Goal: Task Accomplishment & Management: Complete application form

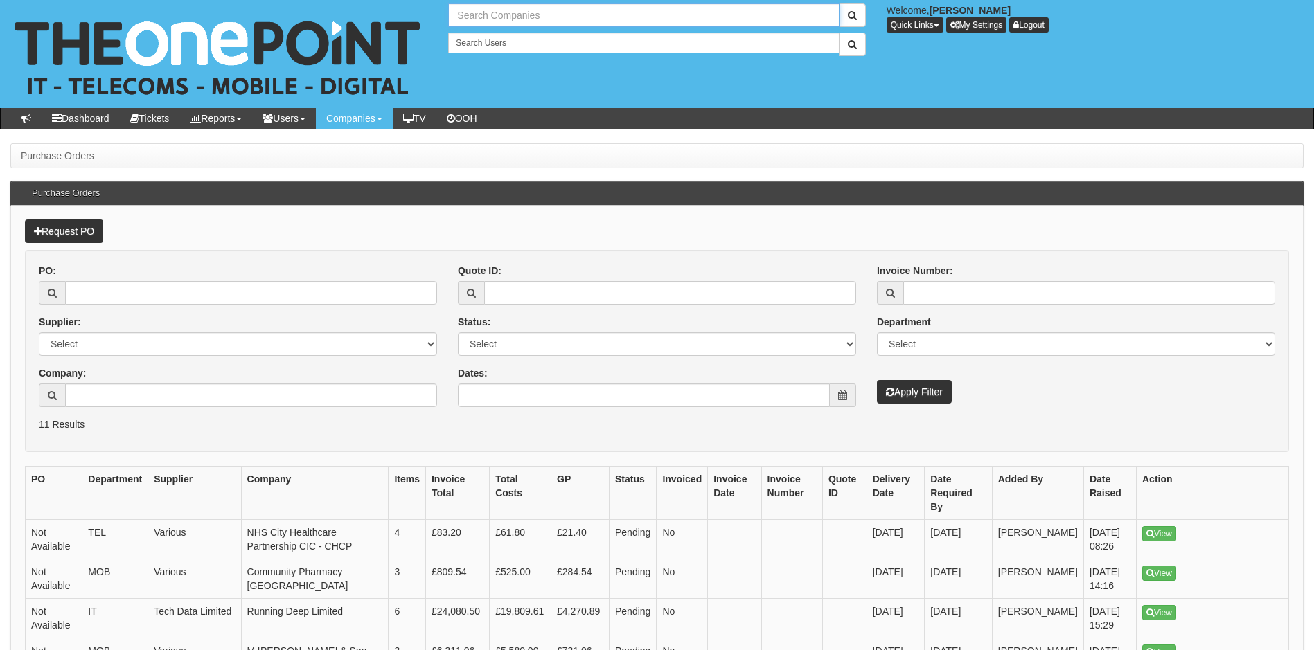
click at [504, 16] on input "text" at bounding box center [643, 15] width 391 height 24
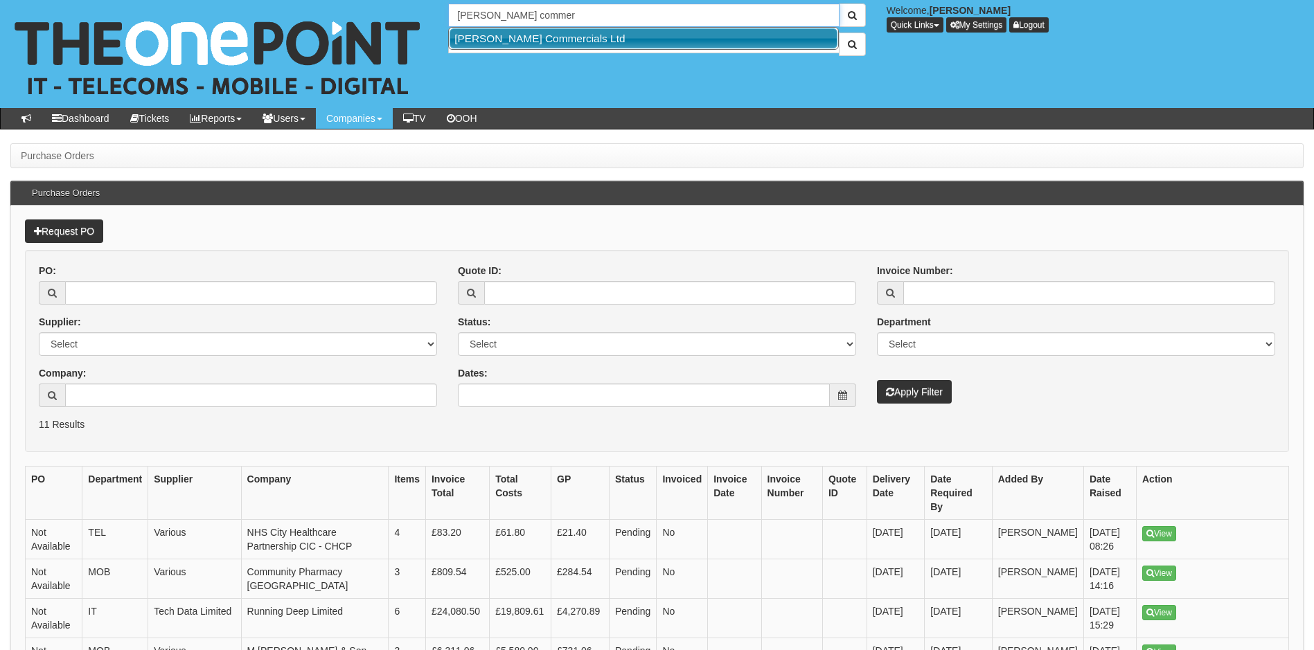
click at [528, 43] on link "[PERSON_NAME] Commercials Ltd" at bounding box center [643, 38] width 388 height 20
type input "[PERSON_NAME] Commercials Ltd"
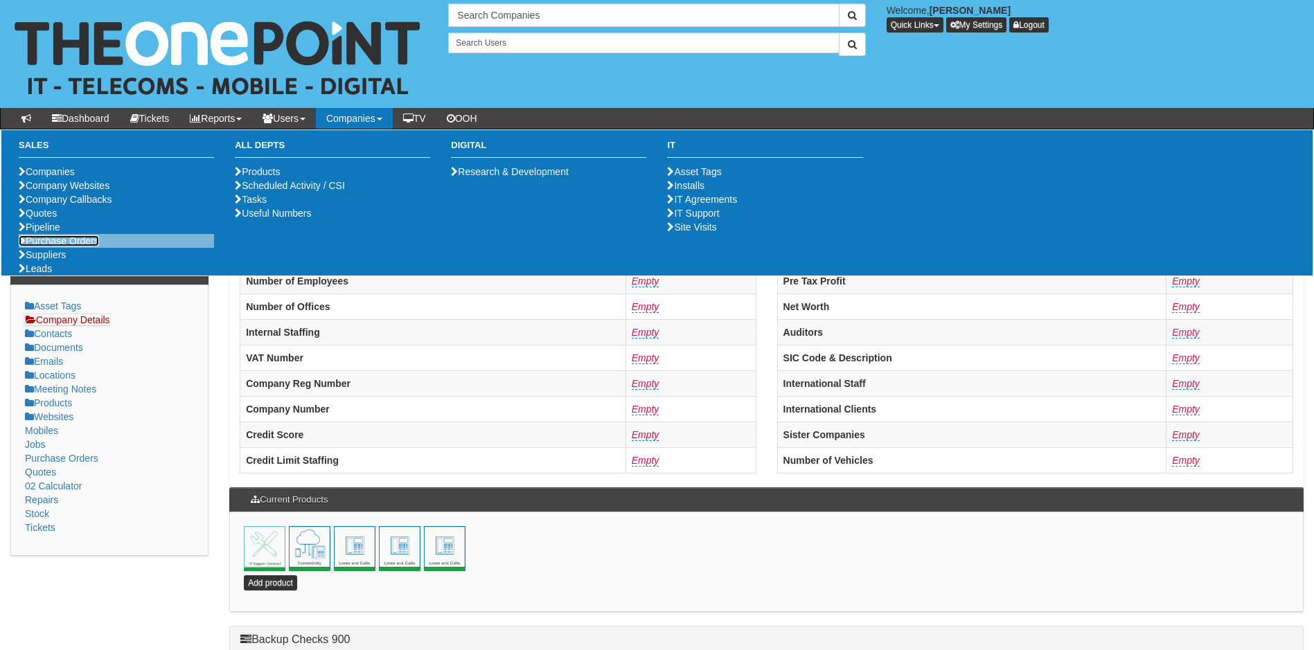
click at [59, 247] on link "Purchase Orders" at bounding box center [59, 240] width 80 height 11
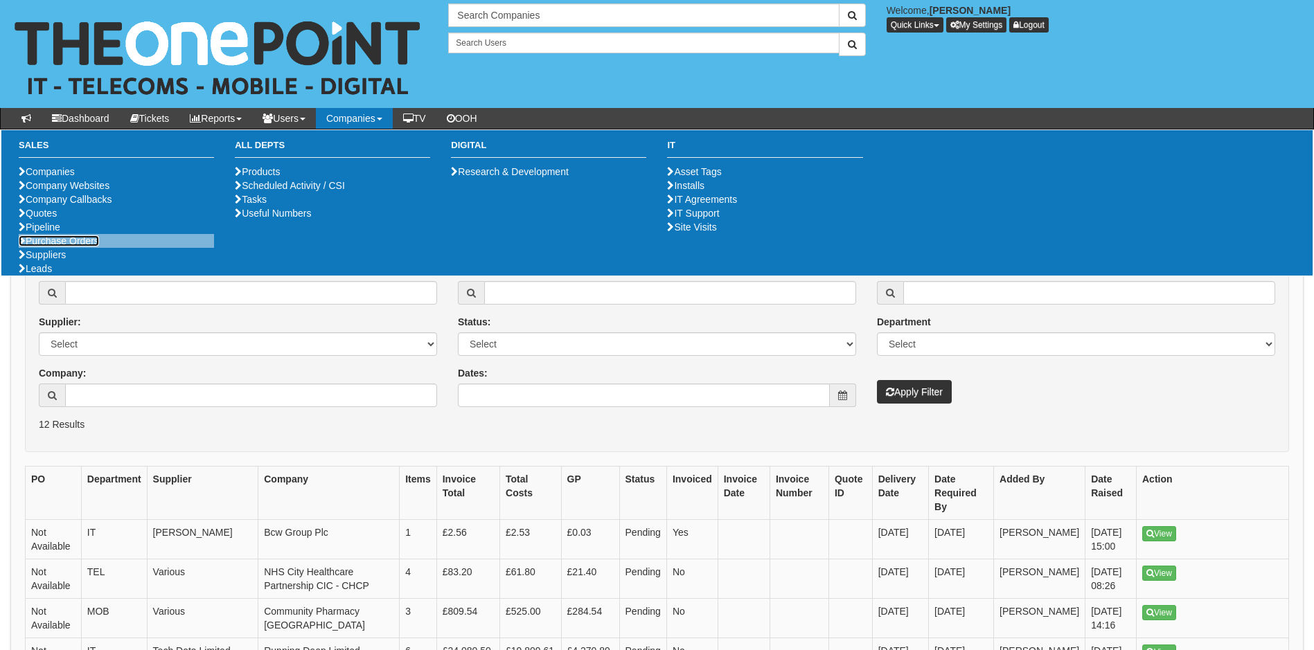
click at [84, 247] on link "Purchase Orders" at bounding box center [59, 240] width 80 height 11
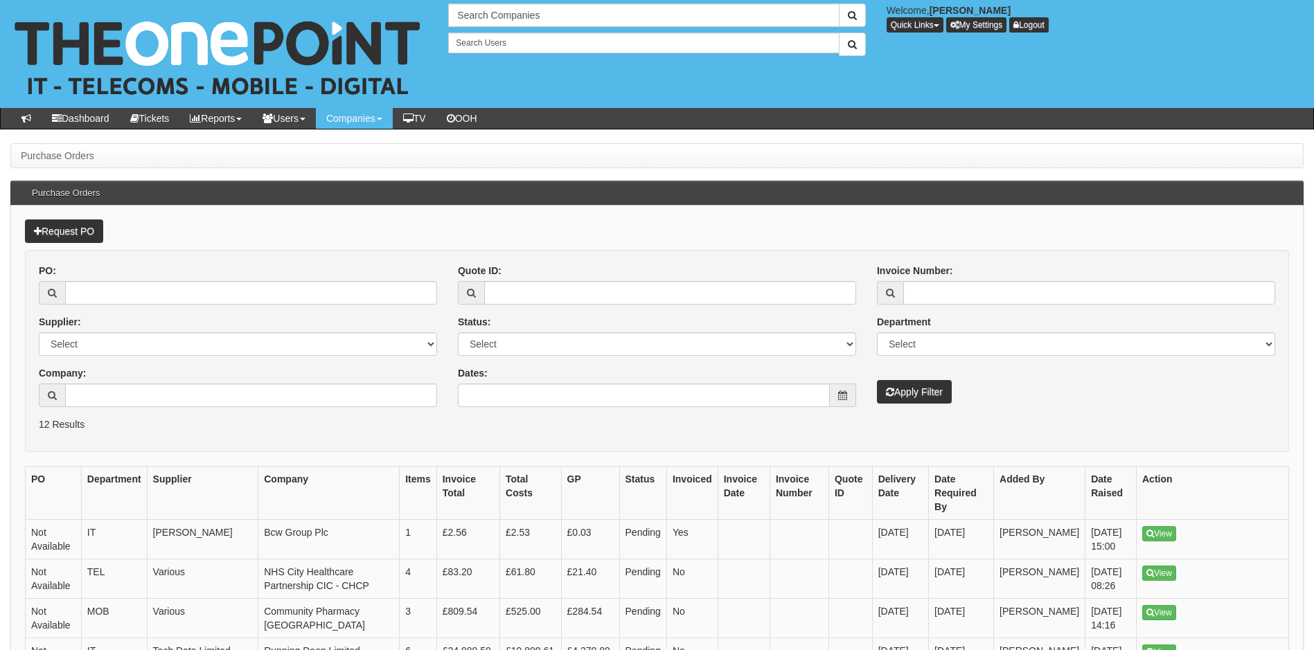
click at [575, 436] on form "PO: Supplier: Select 123 REG.co.uk 1Password 3 4Gon AA Jones Electric Ltd Abzor…" at bounding box center [657, 351] width 1264 height 202
click at [59, 224] on link "Request PO" at bounding box center [64, 232] width 78 height 24
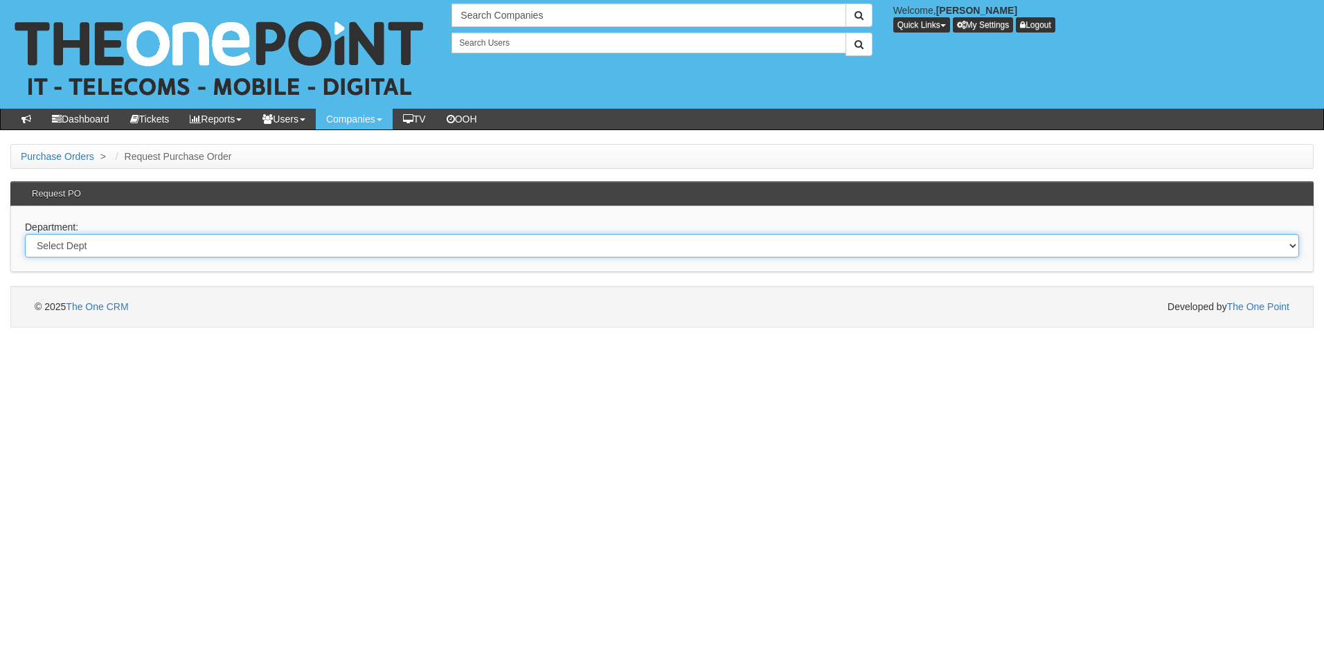
click at [140, 244] on select "Select Dept Digital Internal IT Mobiles Marketing Telecoms" at bounding box center [662, 246] width 1274 height 24
select select "?pipeID=&dept=IT"
click at [25, 234] on select "Select Dept Digital Internal IT Mobiles Marketing Telecoms" at bounding box center [662, 246] width 1274 height 24
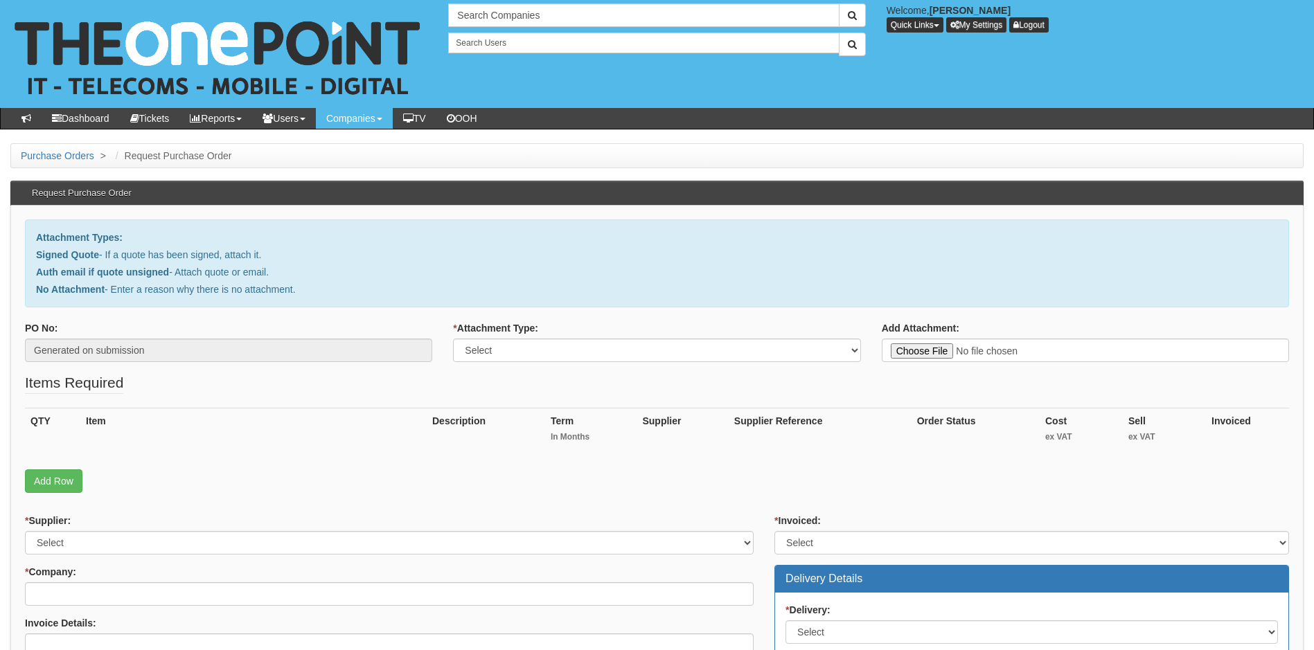
type input "C:\fakepath\RE_ [PERSON_NAME] Commercials - IPad Air Quote.msg"
drag, startPoint x: 602, startPoint y: 352, endPoint x: 582, endPoint y: 352, distance: 19.4
click at [602, 352] on select "Select Signed Quote Auth email with quote if unsigned No Attachment" at bounding box center [656, 351] width 407 height 24
select select "Auth email if quote unsigned"
click at [453, 339] on select "Select Signed Quote Auth email with quote if unsigned No Attachment" at bounding box center [656, 351] width 407 height 24
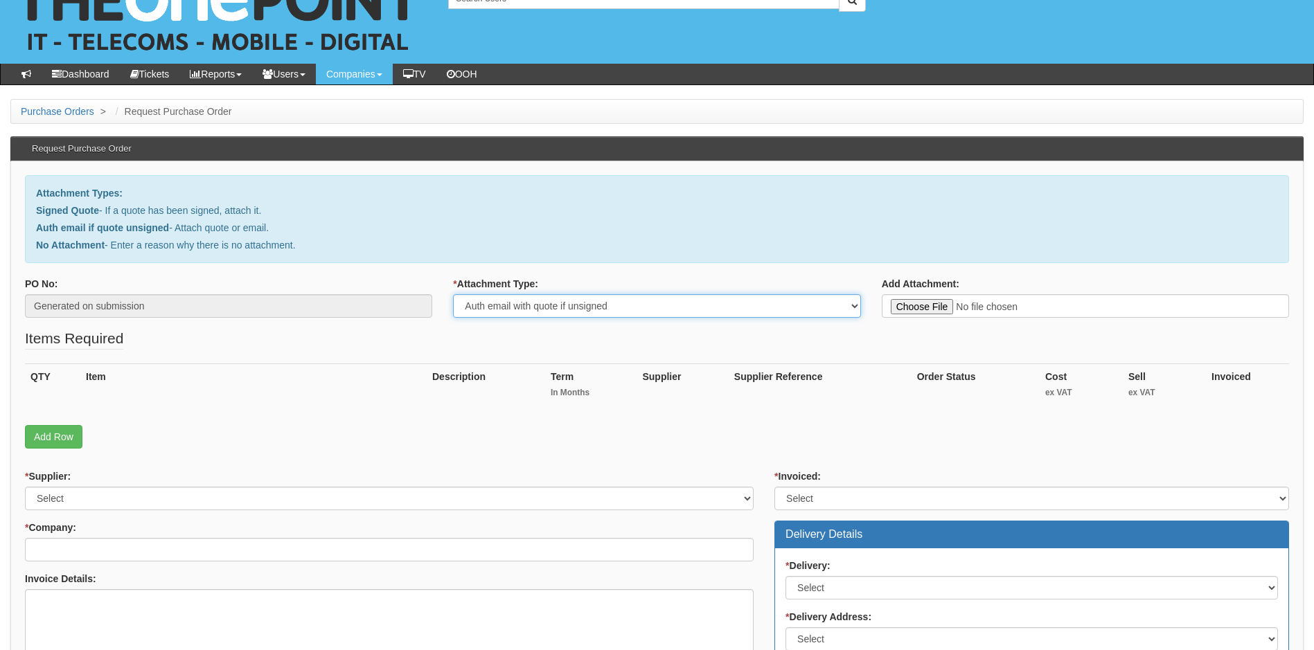
scroll to position [69, 0]
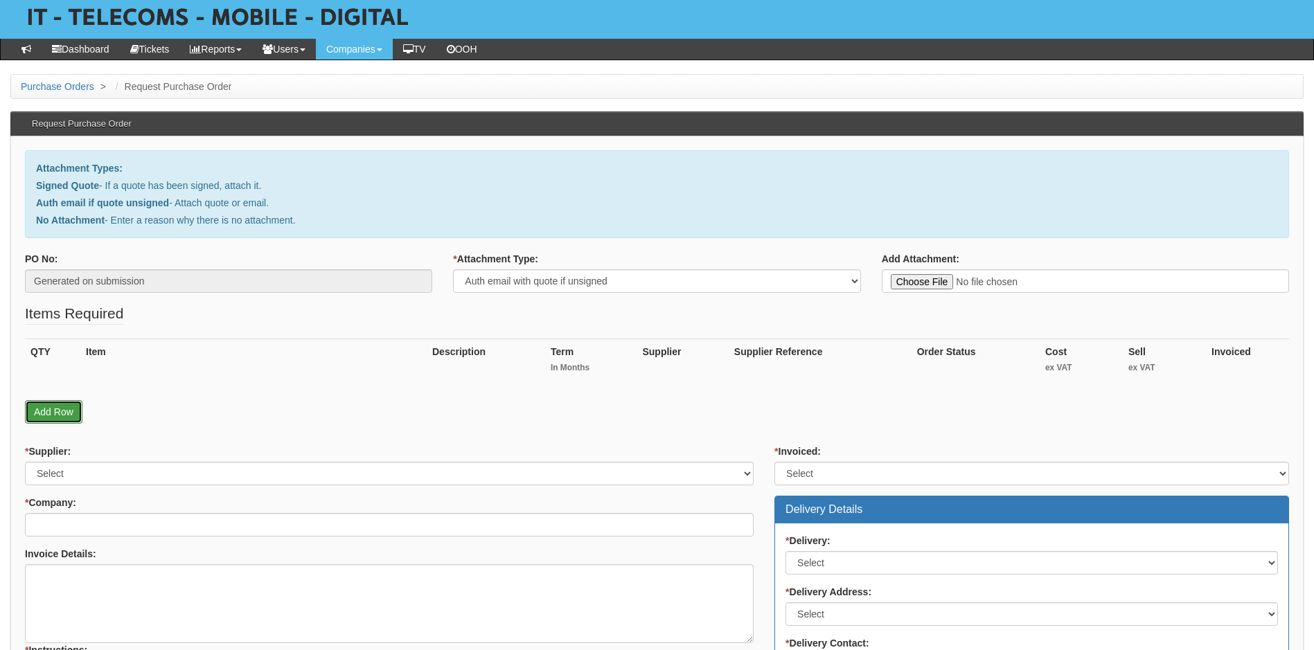
click at [55, 409] on link "Add Row" at bounding box center [53, 412] width 57 height 24
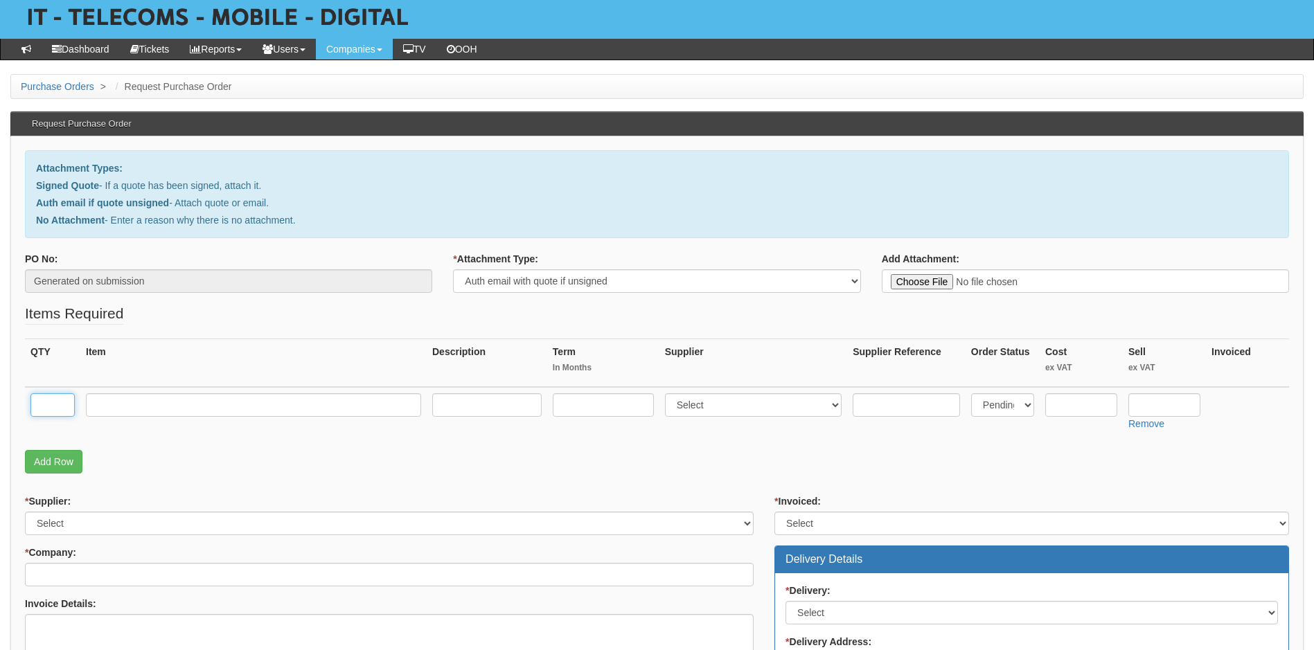
click at [48, 404] on input "text" at bounding box center [52, 405] width 44 height 24
type input "1"
click at [125, 406] on input "text" at bounding box center [253, 405] width 335 height 24
type input "IPad Air 11''"
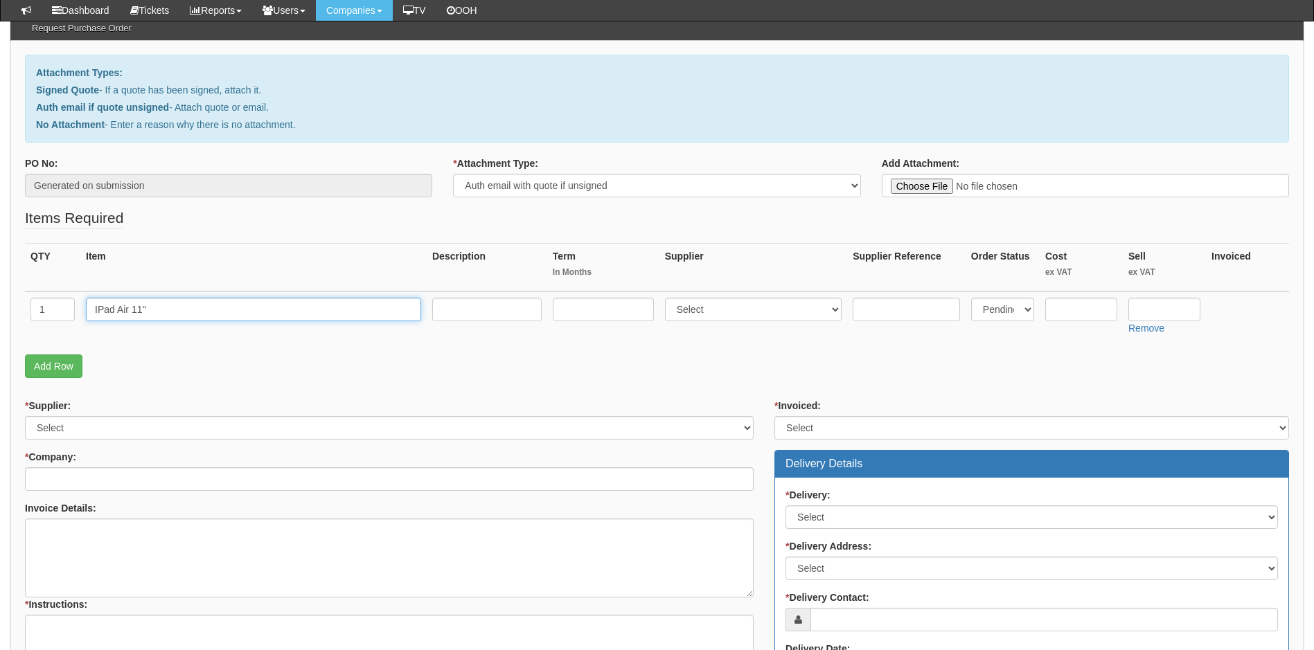
scroll to position [208, 0]
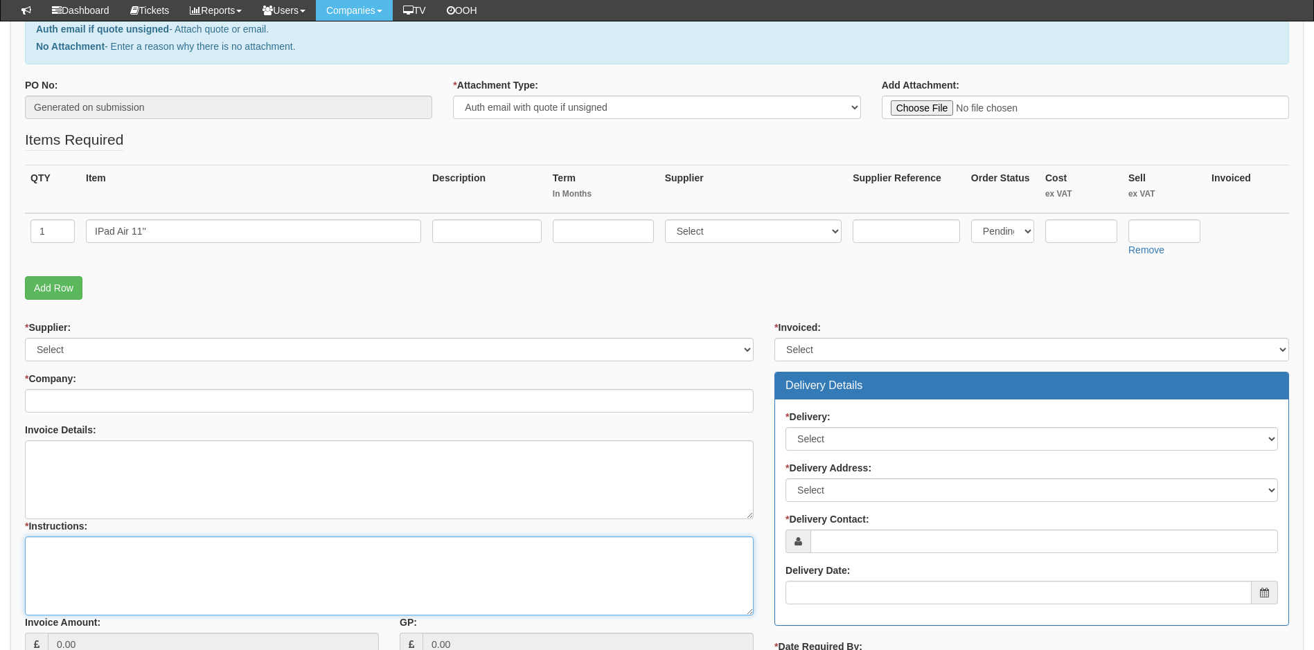
click at [53, 548] on textarea "* Instructions:" at bounding box center [389, 576] width 729 height 79
paste textarea "[URL][DOMAIN_NAME]"
type textarea "Please order using the blow link https://intouch.tdsynnex.com/InTouch/MVC/Produ…"
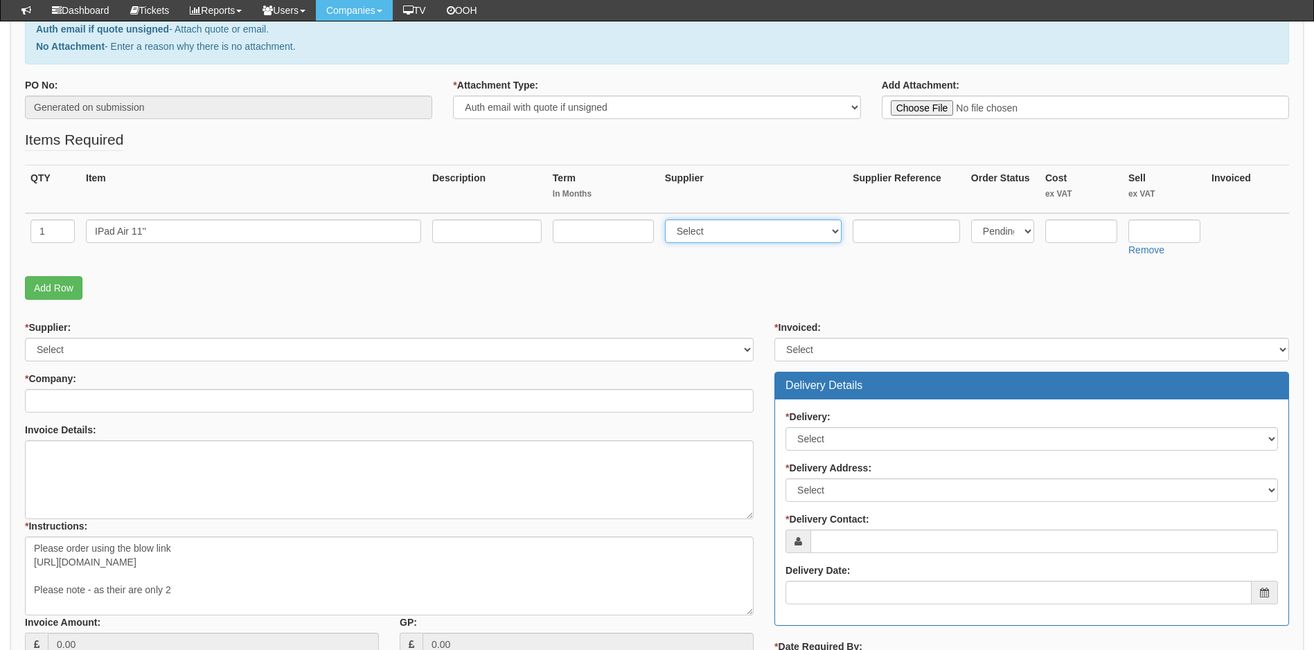
click at [799, 235] on select "Select 123 REG.co.uk 1Password 3 4Gon AA Jones Electric Ltd Abzorb Access Group…" at bounding box center [753, 232] width 177 height 24
click at [788, 229] on select "Select 123 REG.co.uk 1Password 3 4Gon AA Jones Electric Ltd Abzorb Access Group…" at bounding box center [753, 232] width 177 height 24
click at [831, 230] on select "Select 123 REG.co.uk 1Password 3 4Gon AA Jones Electric Ltd Abzorb Access Group…" at bounding box center [753, 232] width 177 height 24
select select "19"
click at [668, 220] on select "Select 123 REG.co.uk 1Password 3 4Gon AA Jones Electric Ltd Abzorb Access Group…" at bounding box center [753, 232] width 177 height 24
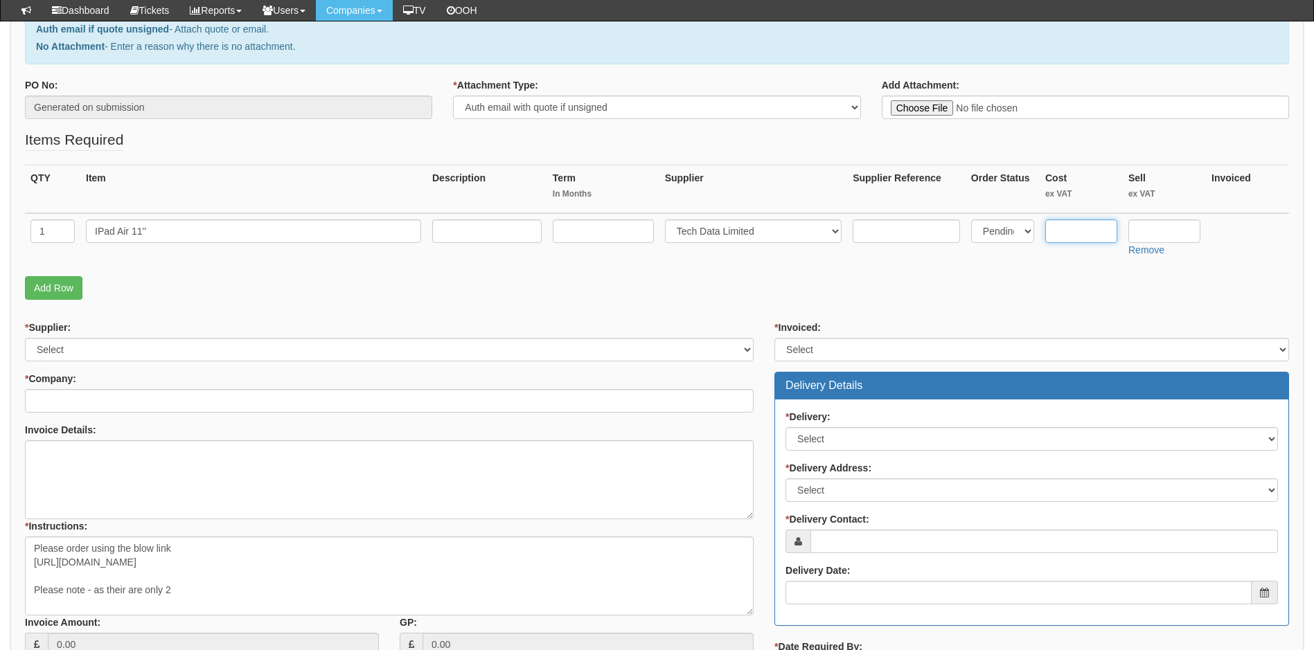
click at [1058, 229] on input "text" at bounding box center [1081, 232] width 72 height 24
click at [1075, 226] on input "text" at bounding box center [1081, 232] width 72 height 24
type input "813.23"
click at [1161, 220] on input "text" at bounding box center [1164, 232] width 72 height 24
click at [1148, 229] on input "text" at bounding box center [1164, 232] width 72 height 24
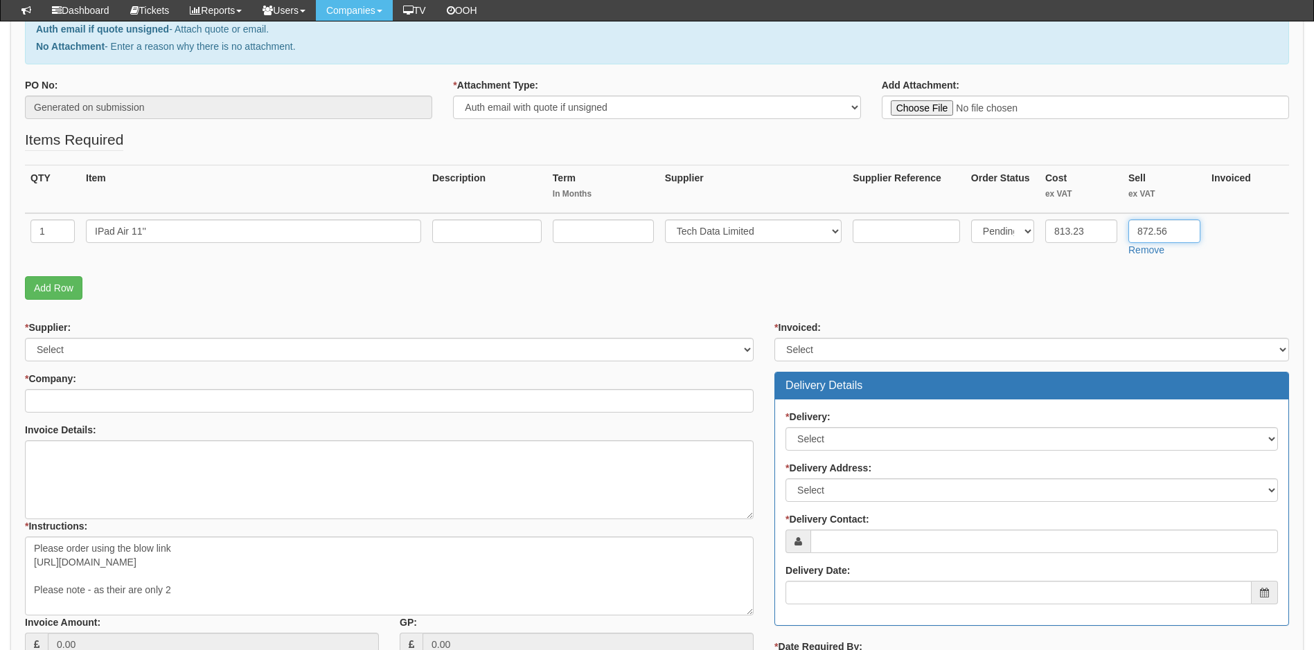
type input "872.56"
click at [949, 308] on form "PO No: Generated on submission * Attachment Type: Select Signed Quote Auth emai…" at bounding box center [657, 444] width 1264 height 733
click at [62, 290] on link "Add Row" at bounding box center [53, 288] width 57 height 24
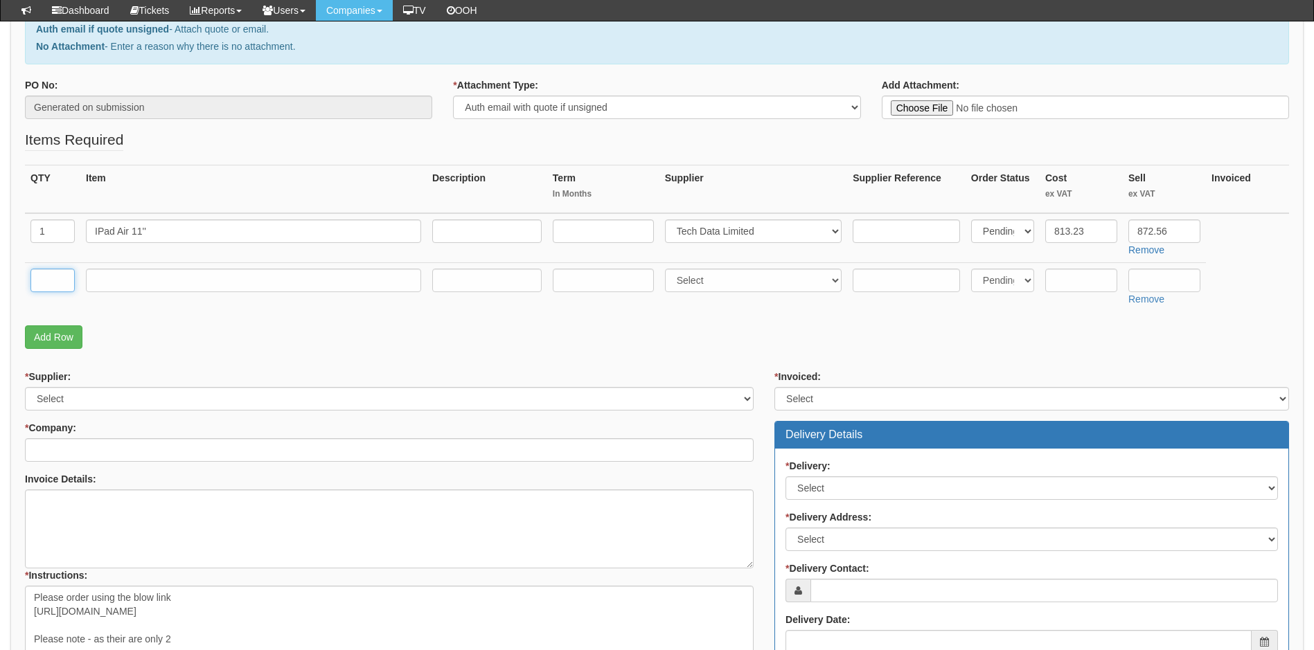
click at [55, 285] on input "text" at bounding box center [52, 281] width 44 height 24
type input "1"
click at [120, 283] on input "text" at bounding box center [253, 281] width 335 height 24
type input "Delivery"
click at [1076, 279] on input "text" at bounding box center [1081, 281] width 72 height 24
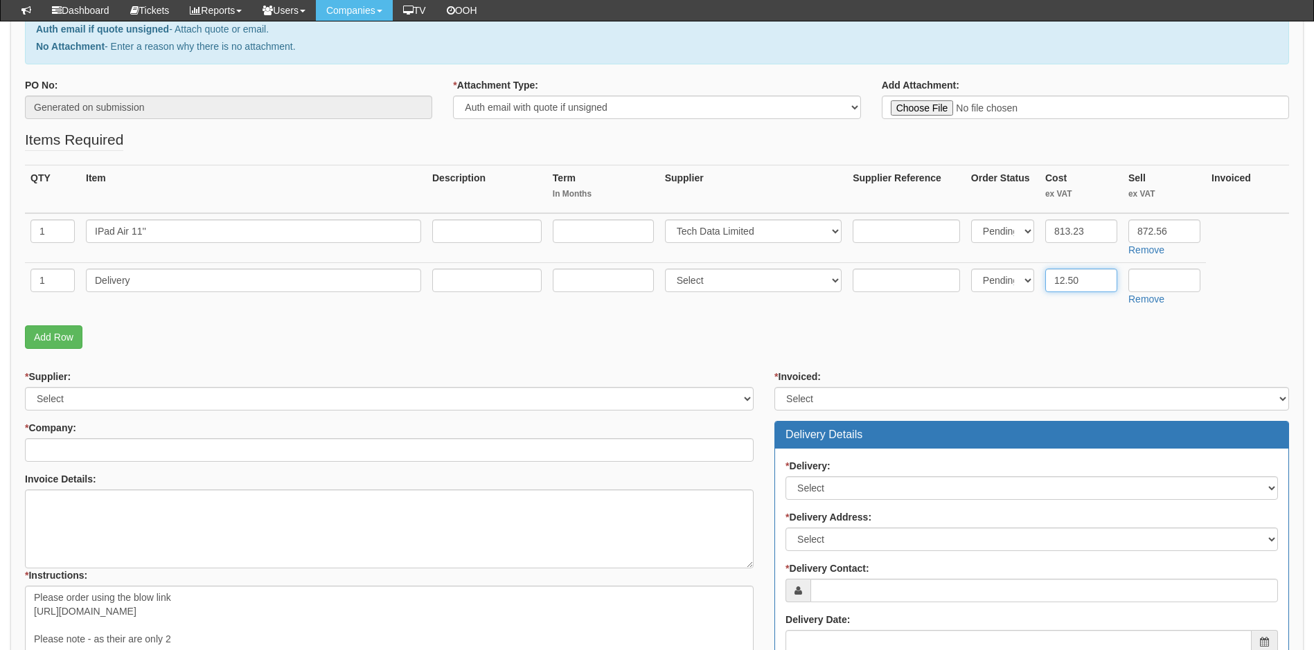
type input "12.50"
click at [1161, 285] on input "text" at bounding box center [1164, 281] width 72 height 24
type input "12.50"
drag, startPoint x: 1075, startPoint y: 276, endPoint x: 1050, endPoint y: 269, distance: 25.7
click at [1050, 269] on input "12.50" at bounding box center [1081, 281] width 72 height 24
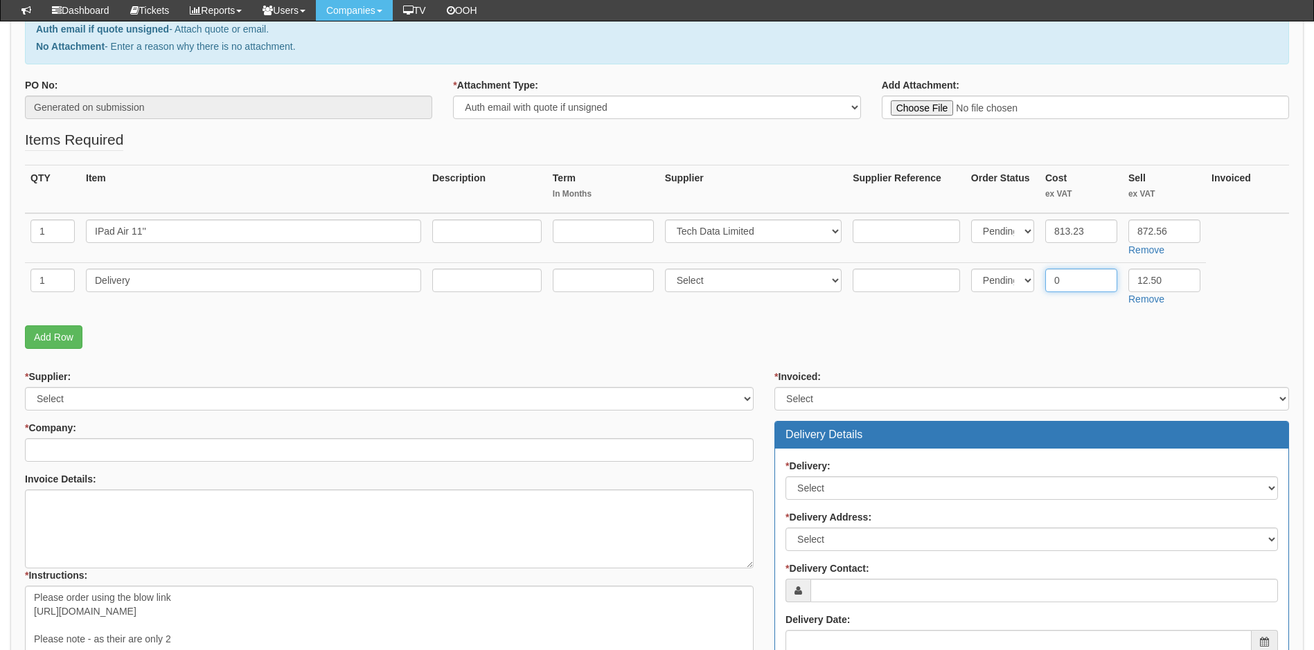
type input "0"
click at [1005, 372] on div "* Invoiced: Select Yes No N/A STB (part of order)" at bounding box center [1031, 390] width 515 height 41
click at [868, 415] on div "* Invoiced: Select Yes No N/A STB (part of order) Delivery Details * Delivery: …" at bounding box center [1031, 597] width 535 height 454
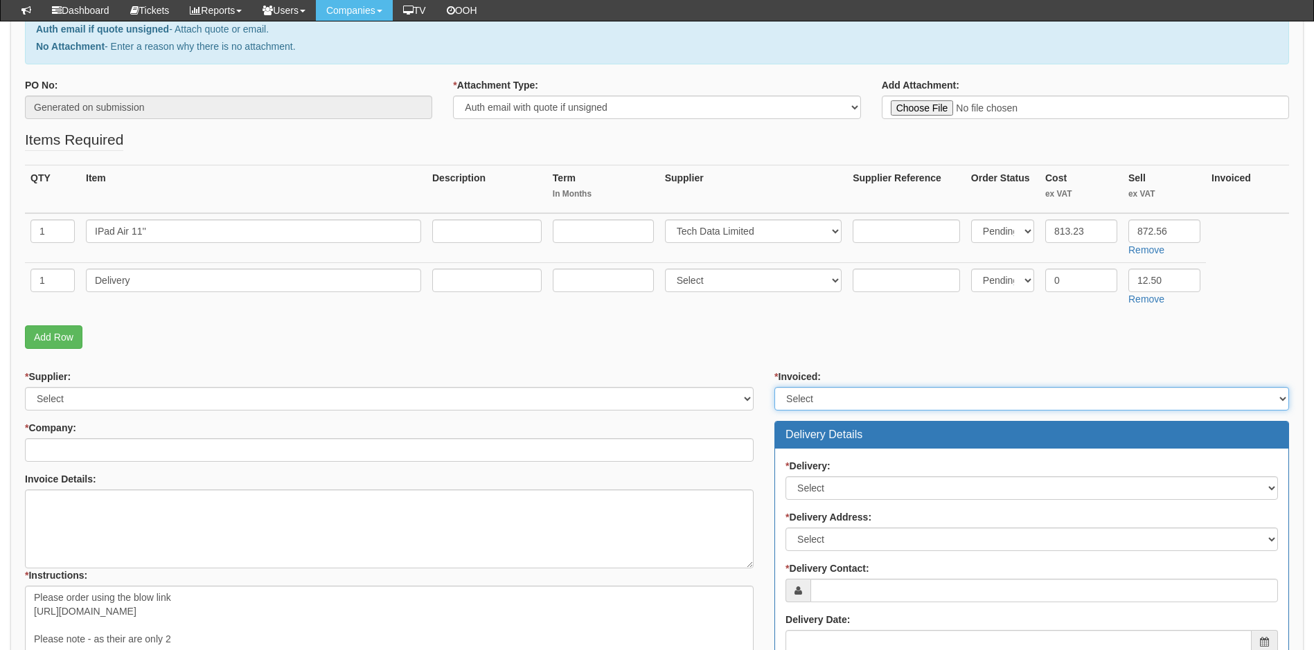
click at [864, 393] on select "Select Yes No N/A STB (part of order)" at bounding box center [1031, 399] width 515 height 24
select select "2"
click at [774, 387] on select "Select Yes No N/A STB (part of order)" at bounding box center [1031, 399] width 515 height 24
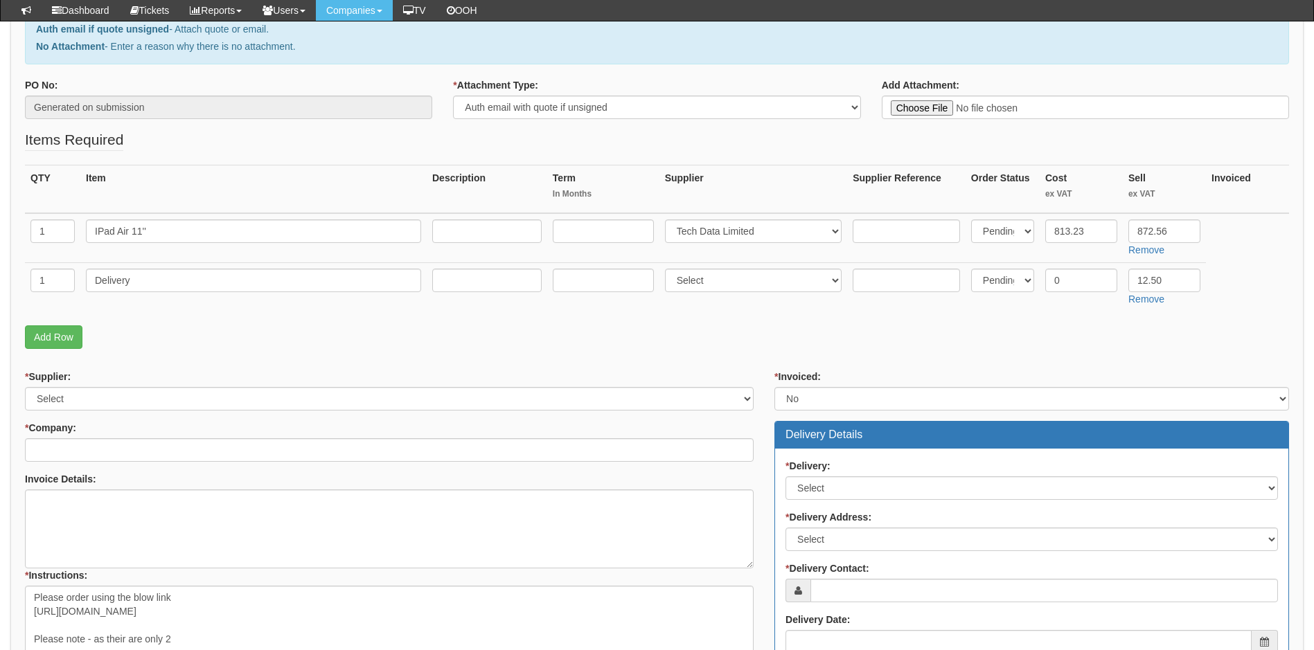
click at [769, 340] on p "Add Row" at bounding box center [657, 337] width 1264 height 24
click at [185, 232] on input "IPad Air 11''" at bounding box center [253, 232] width 335 height 24
type input "IPad Air 11'' 1TB Storage, Wifi Only"
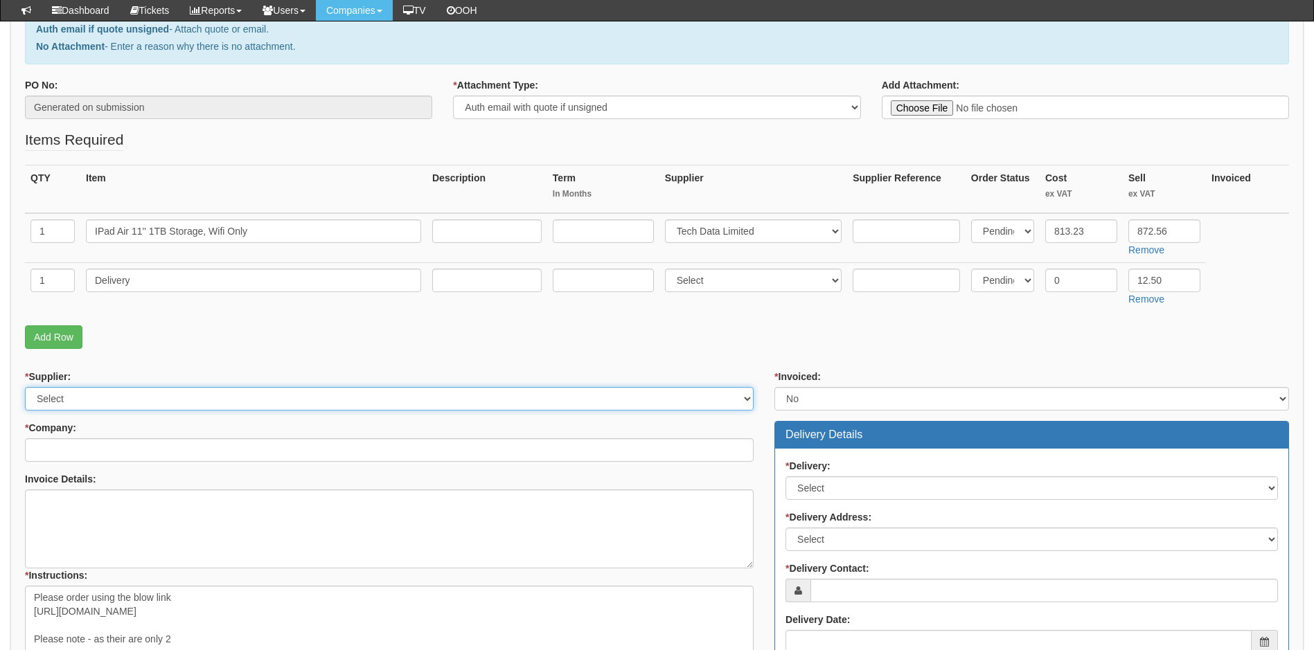
click at [156, 399] on select "Select 123 REG.co.uk 1Password 3 4Gon AA Jones Electric Ltd Abzorb Access Group…" at bounding box center [389, 399] width 729 height 24
select select "19"
click at [25, 387] on select "Select 123 REG.co.uk 1Password 3 4Gon AA Jones Electric Ltd Abzorb Access Group…" at bounding box center [389, 399] width 729 height 24
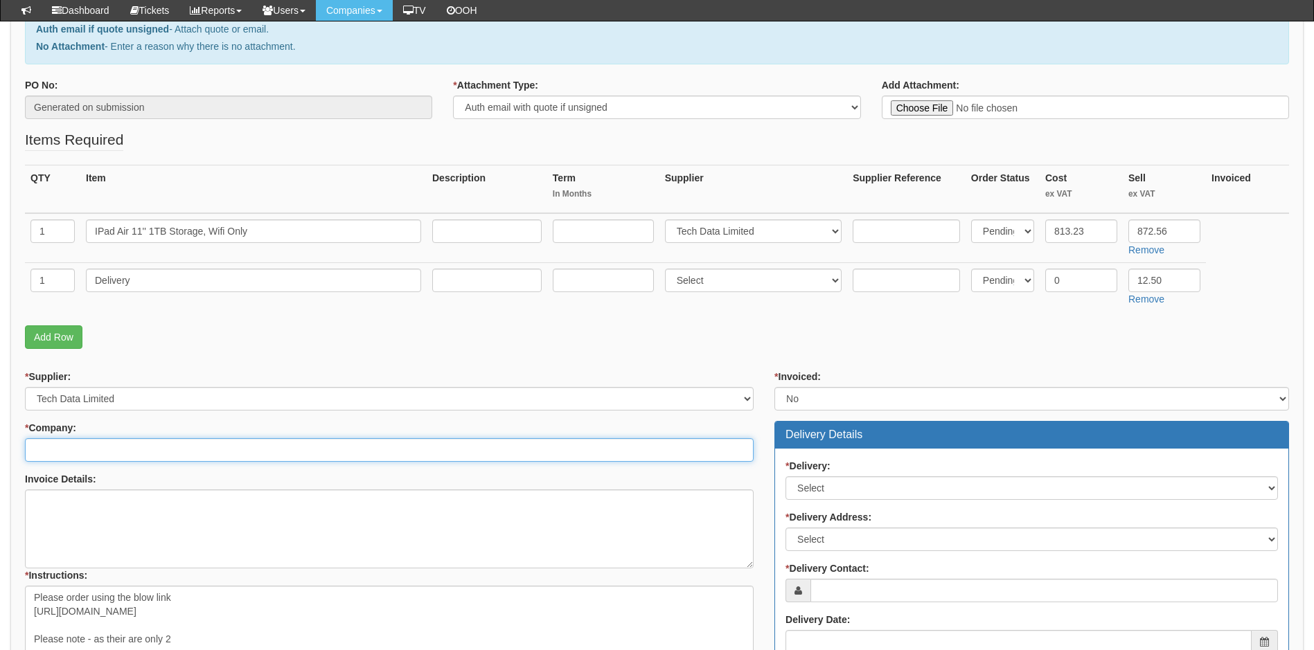
click at [96, 452] on input "* Company:" at bounding box center [389, 450] width 729 height 24
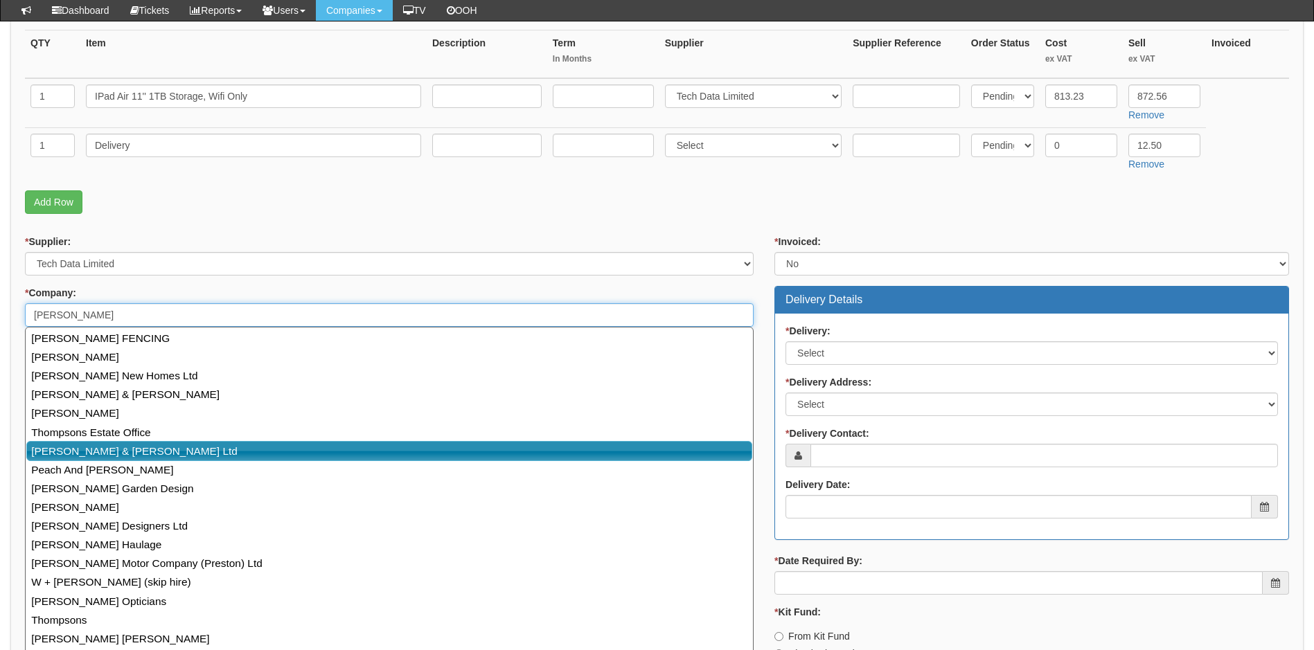
scroll to position [346, 0]
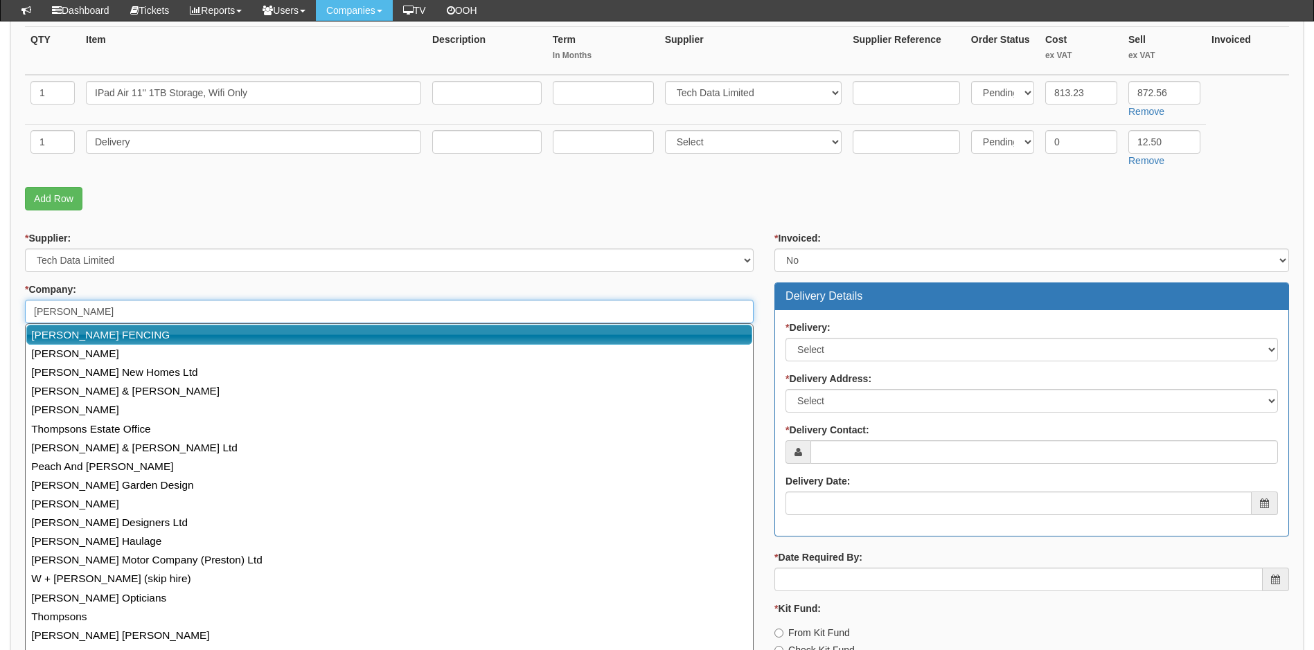
click at [97, 312] on input "thompson" at bounding box center [389, 312] width 729 height 24
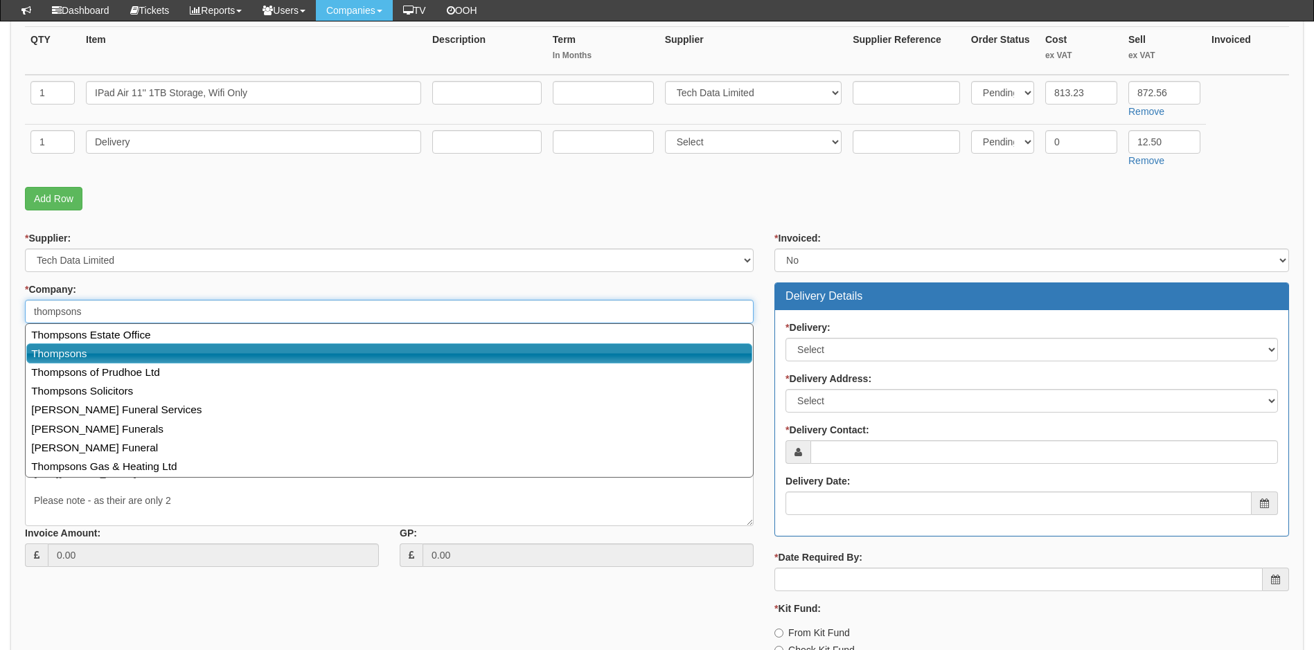
click at [82, 356] on link "Thompsons" at bounding box center [389, 353] width 726 height 20
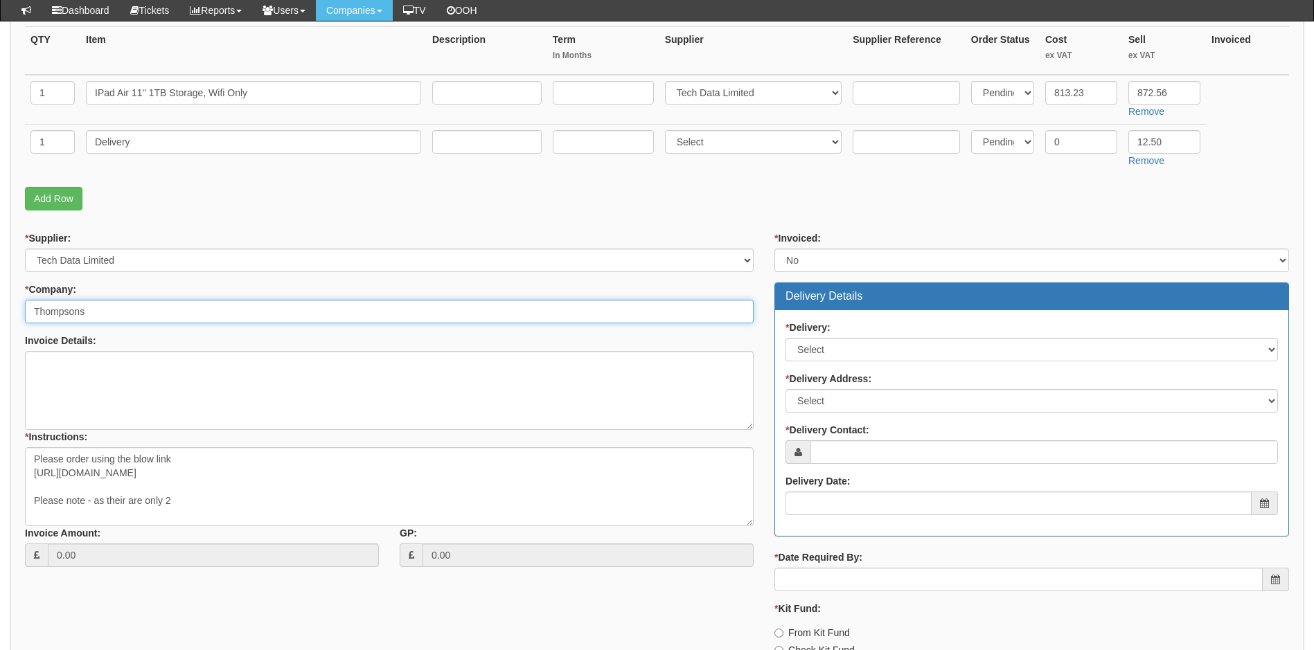
click at [120, 315] on input "Thompsons" at bounding box center [389, 312] width 729 height 24
click at [120, 314] on input "Thompsons" at bounding box center [389, 312] width 729 height 24
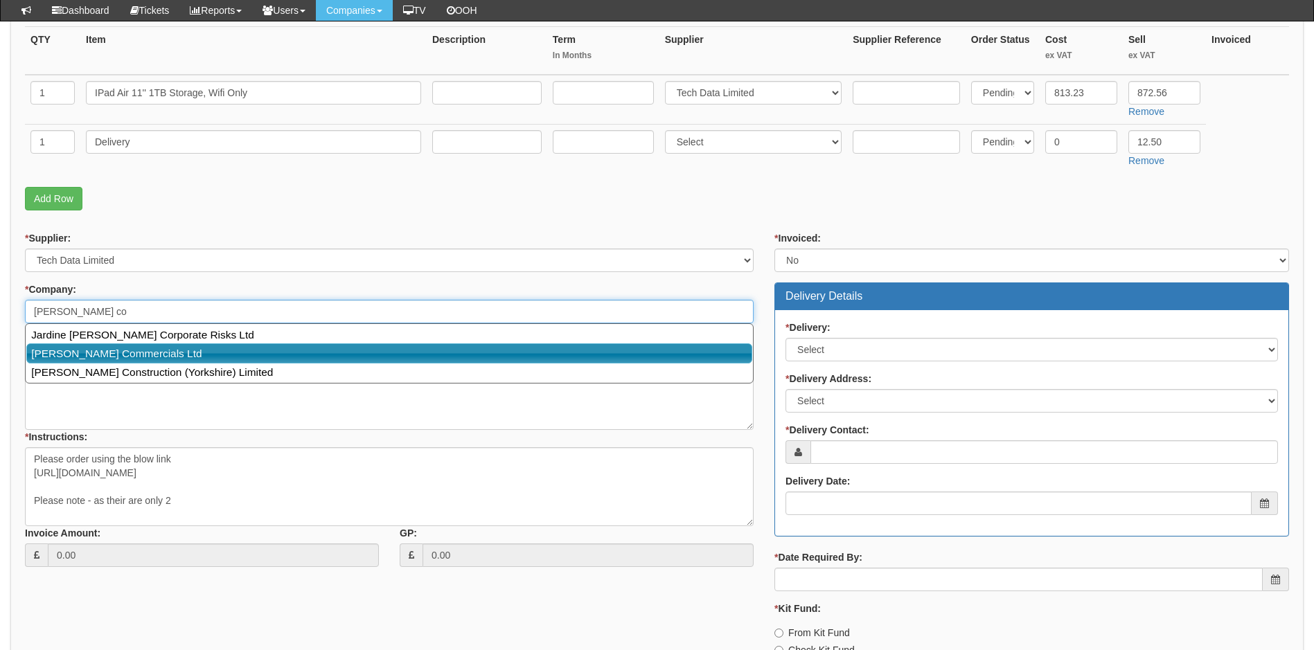
click at [137, 349] on link "[PERSON_NAME] Commercials Ltd" at bounding box center [389, 353] width 726 height 20
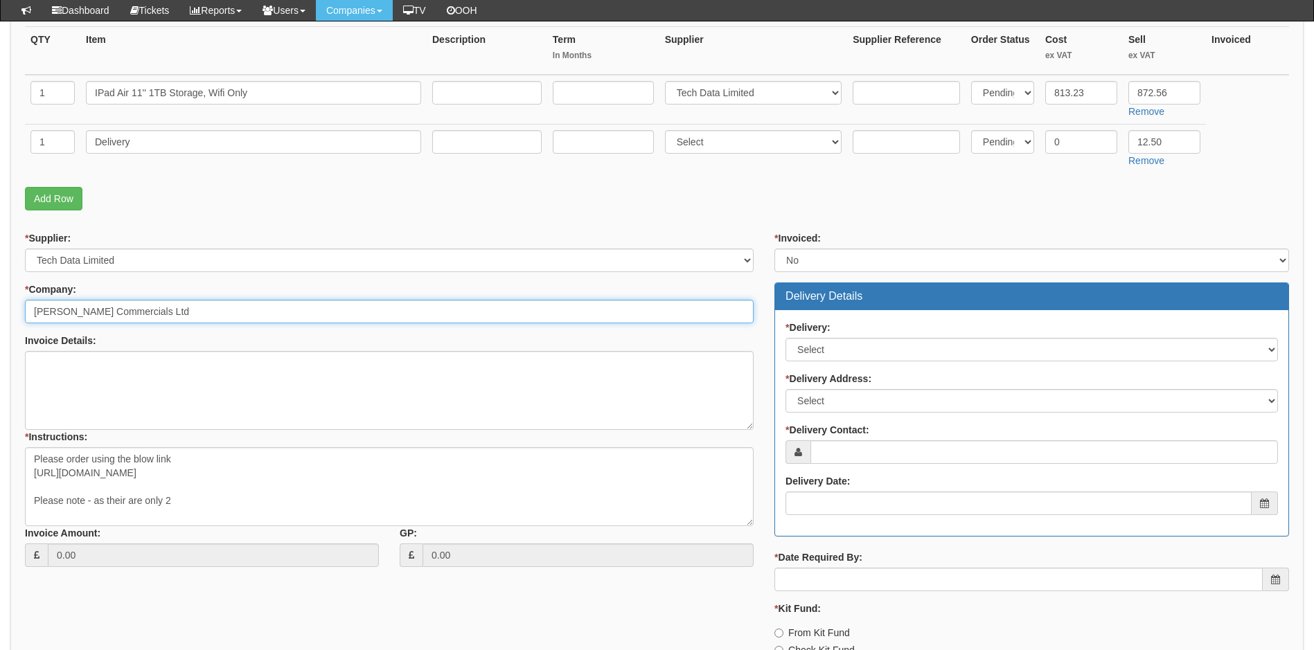
type input "[PERSON_NAME] Commercials Ltd"
click at [873, 339] on select "Select No Not Applicable Yes" at bounding box center [1031, 350] width 492 height 24
select select "1"
click at [785, 338] on select "Select No Not Applicable Yes" at bounding box center [1031, 350] width 492 height 24
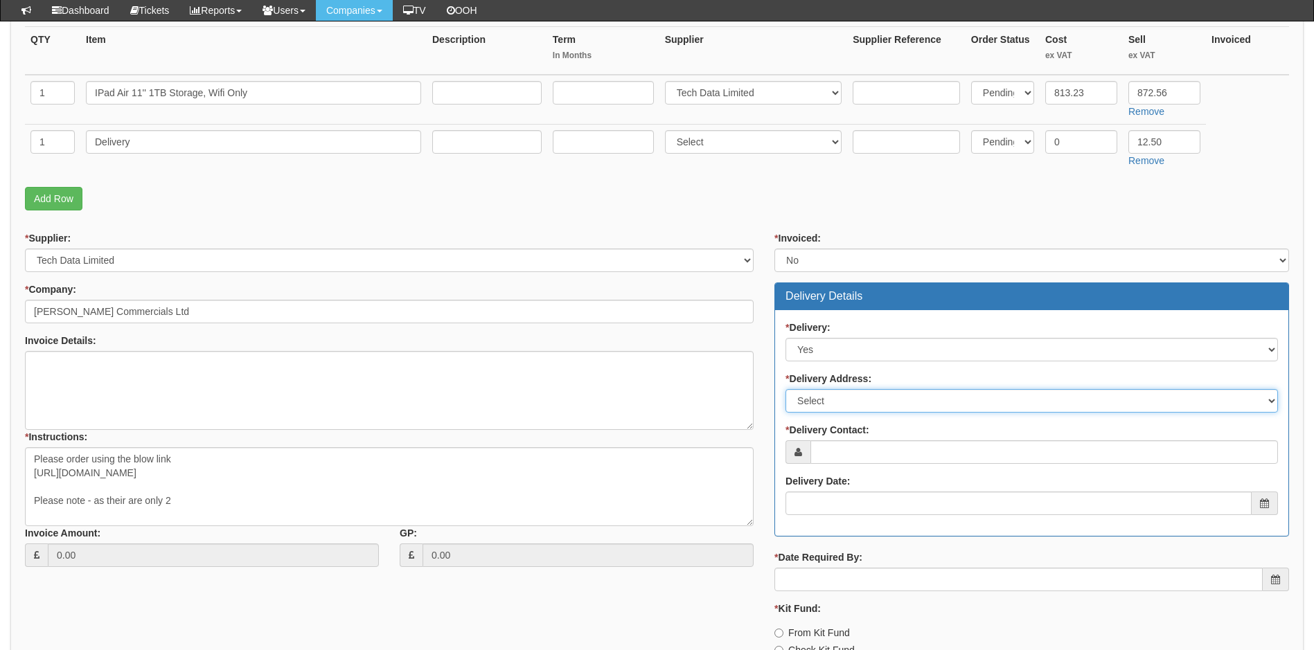
click at [842, 401] on select "Select Not Applicable Main Address - HU3 4UQ Other" at bounding box center [1031, 401] width 492 height 24
select select "other"
click at [785, 389] on select "Select Not Applicable Main Address - HU3 4UQ Other" at bounding box center [1031, 401] width 492 height 24
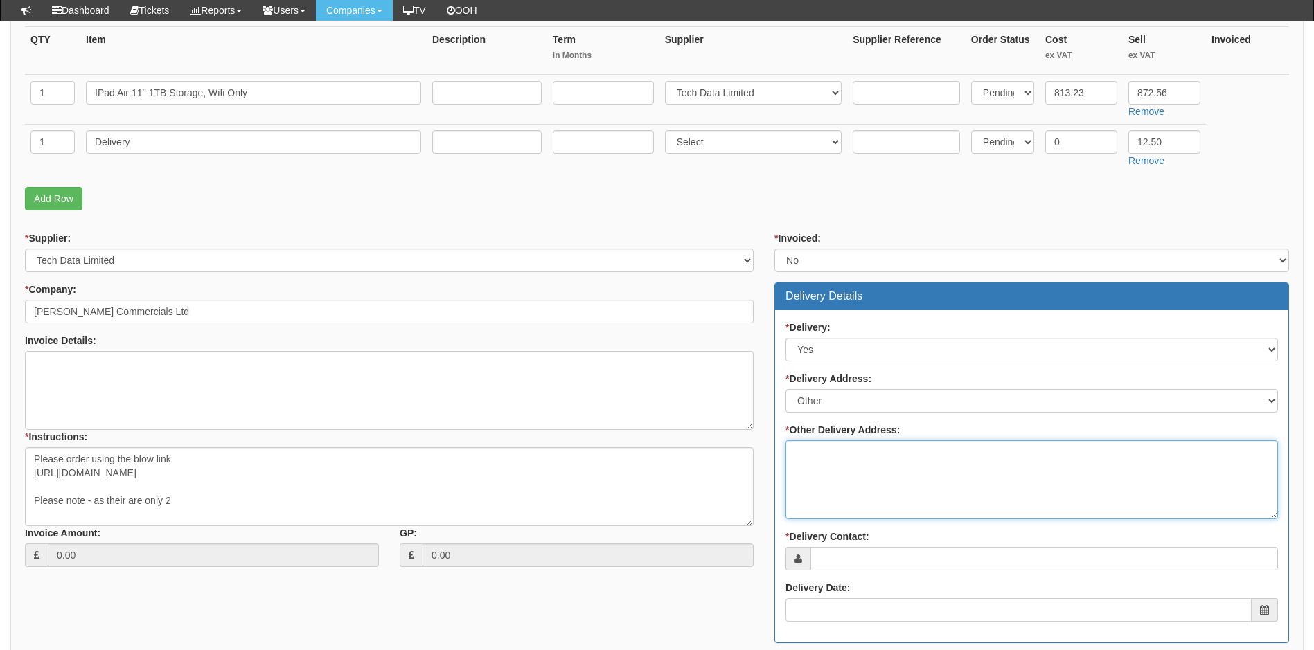
click at [847, 463] on textarea "* Other Delivery Address:" at bounding box center [1031, 479] width 492 height 79
type textarea "To TOP"
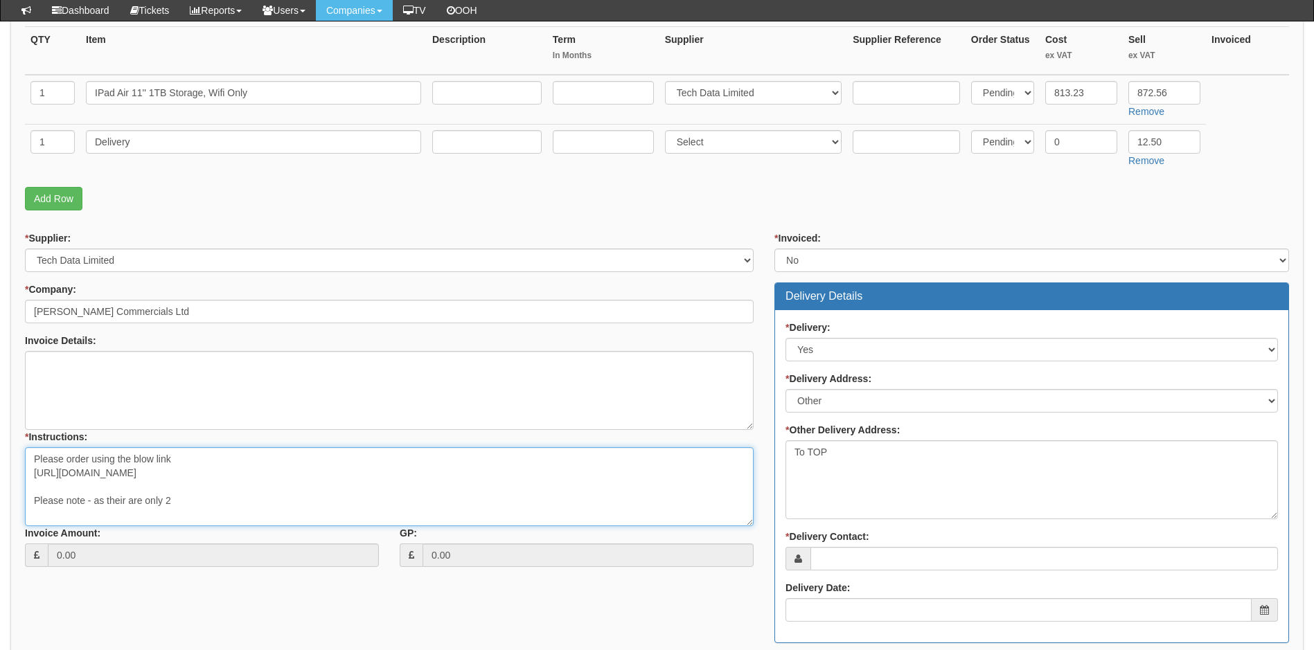
click at [173, 501] on textarea "Please order using the blow link https://intouch.tdsynnex.com/InTouch/MVC/Produ…" at bounding box center [389, 486] width 729 height 79
paste textarea "[URL][DOMAIN_NAME]"
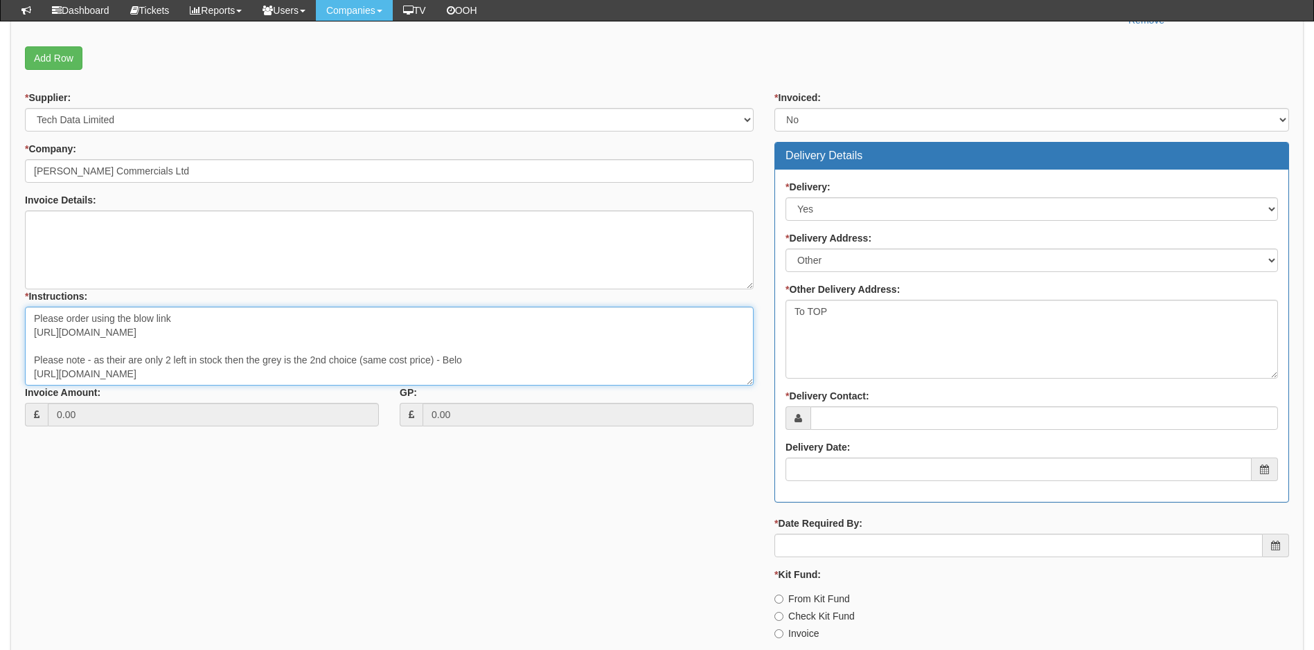
scroll to position [554, 0]
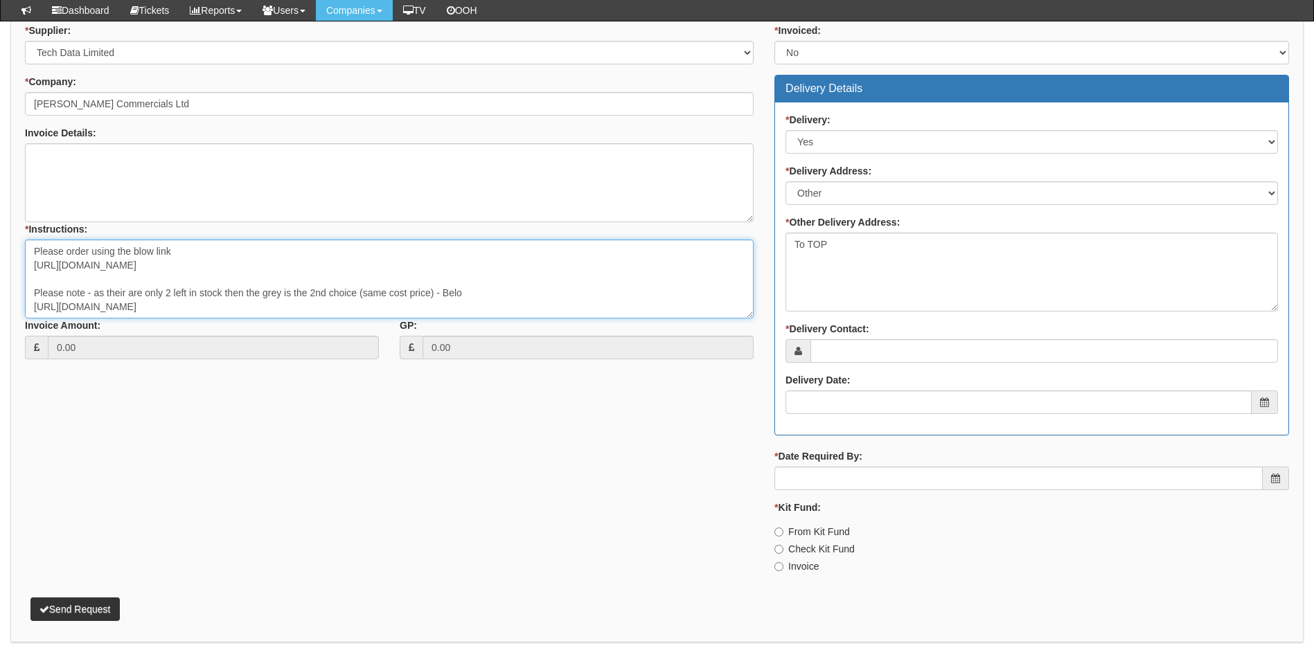
type textarea "Please order using the blow link https://intouch.tdsynnex.com/InTouch/MVC/Produ…"
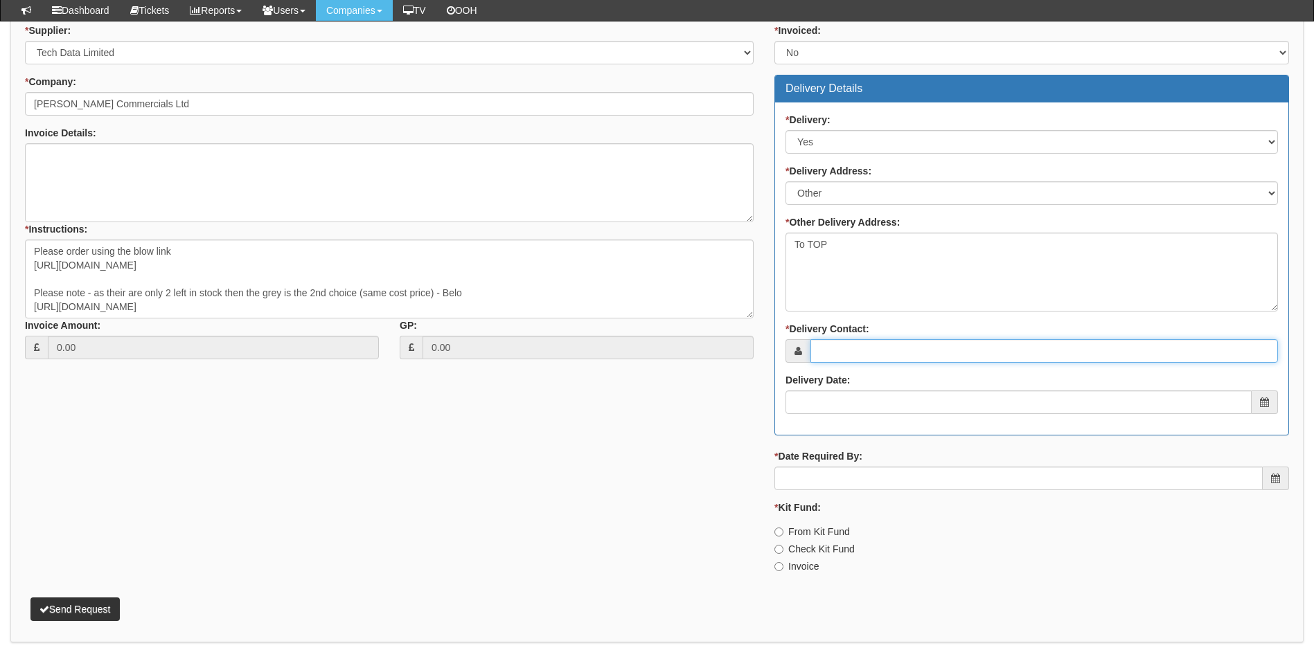
click at [857, 355] on input "* Delivery Contact:" at bounding box center [1043, 351] width 467 height 24
type input "[PERSON_NAME]"
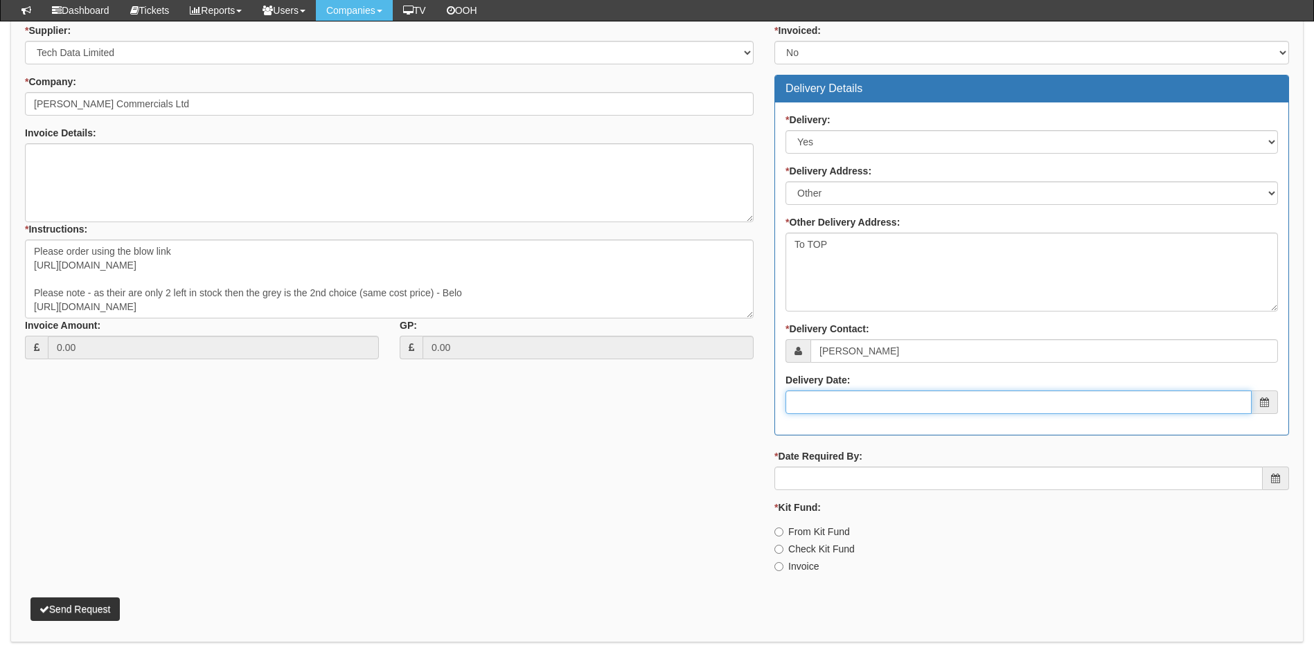
click at [825, 408] on input "Delivery Date:" at bounding box center [1018, 403] width 466 height 24
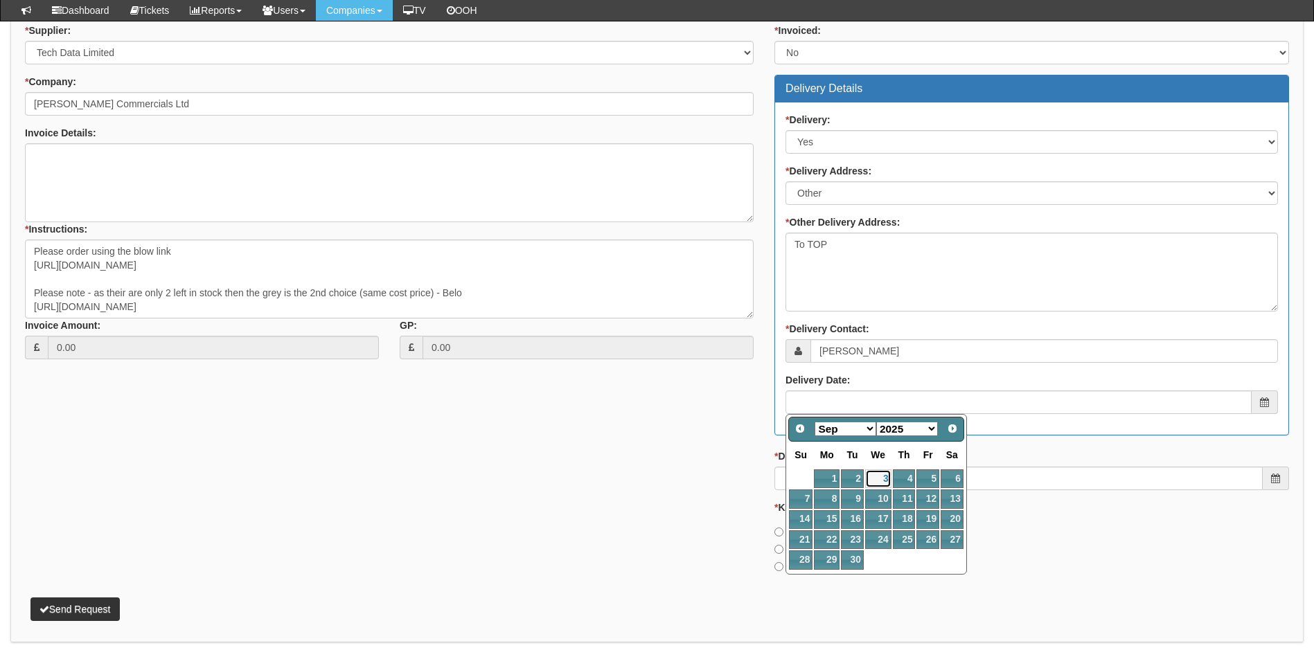
click at [882, 478] on link "3" at bounding box center [878, 479] width 26 height 19
type input "2025-09-03"
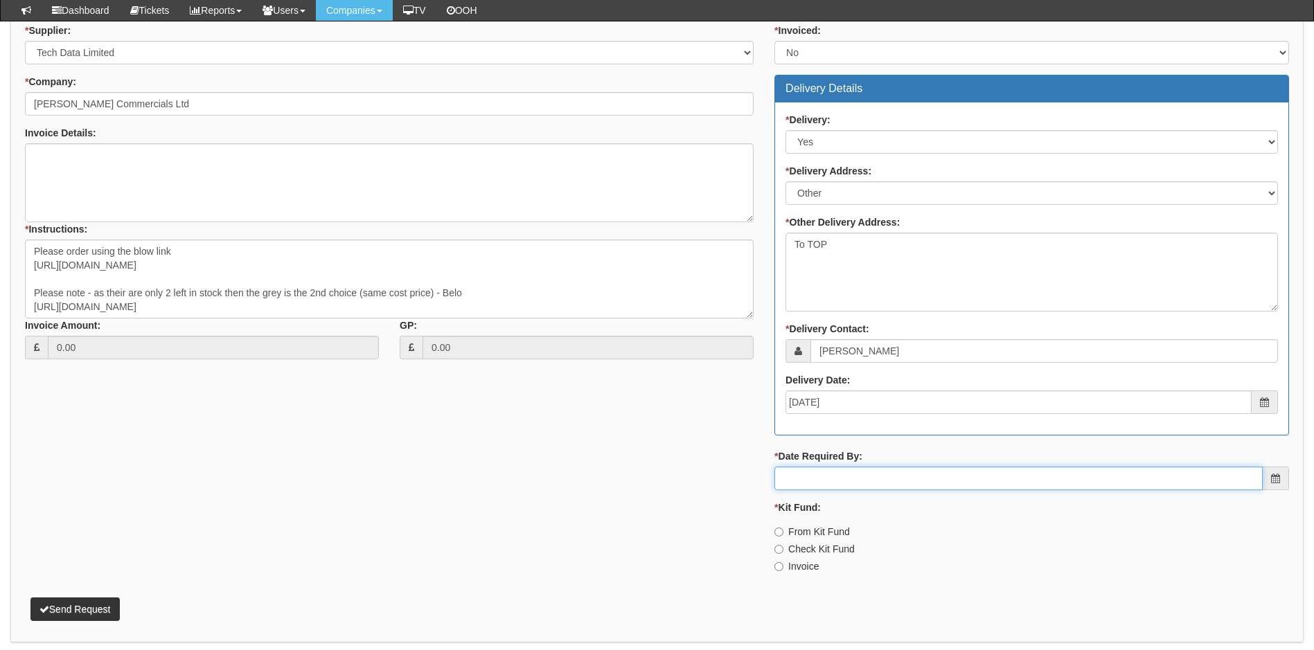
click at [828, 472] on input "* Date Required By:" at bounding box center [1018, 479] width 488 height 24
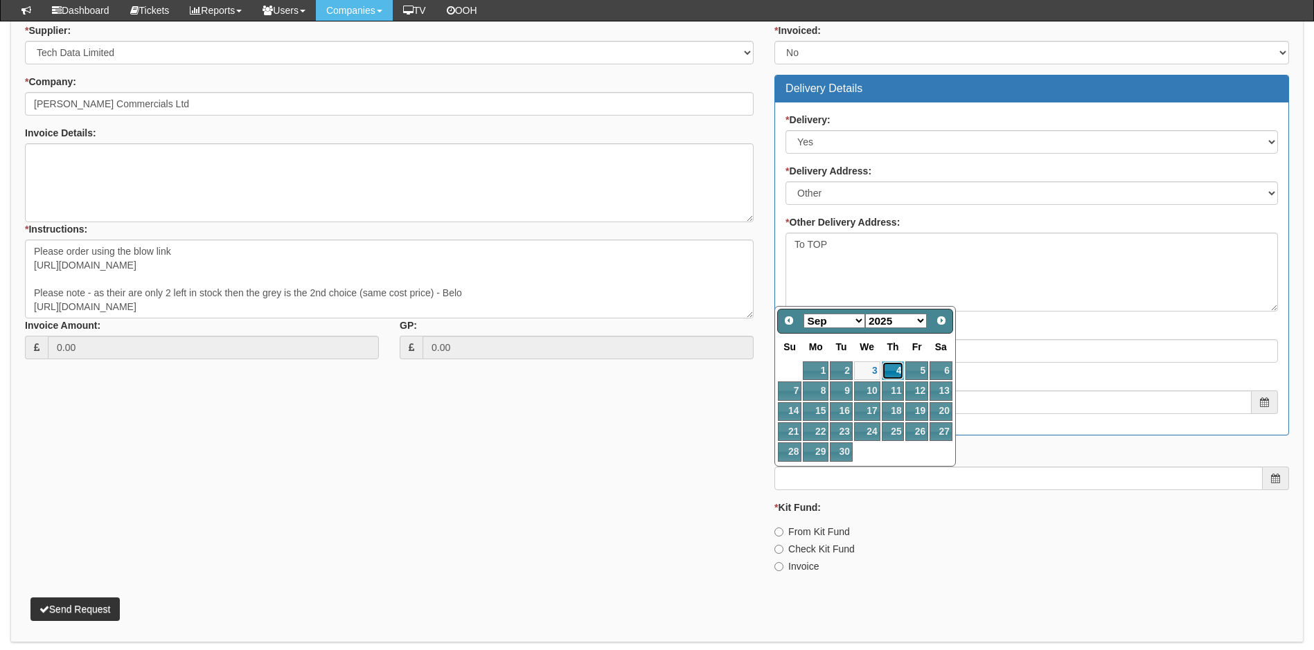
click at [895, 368] on link "4" at bounding box center [893, 370] width 23 height 19
type input "2025-09-04"
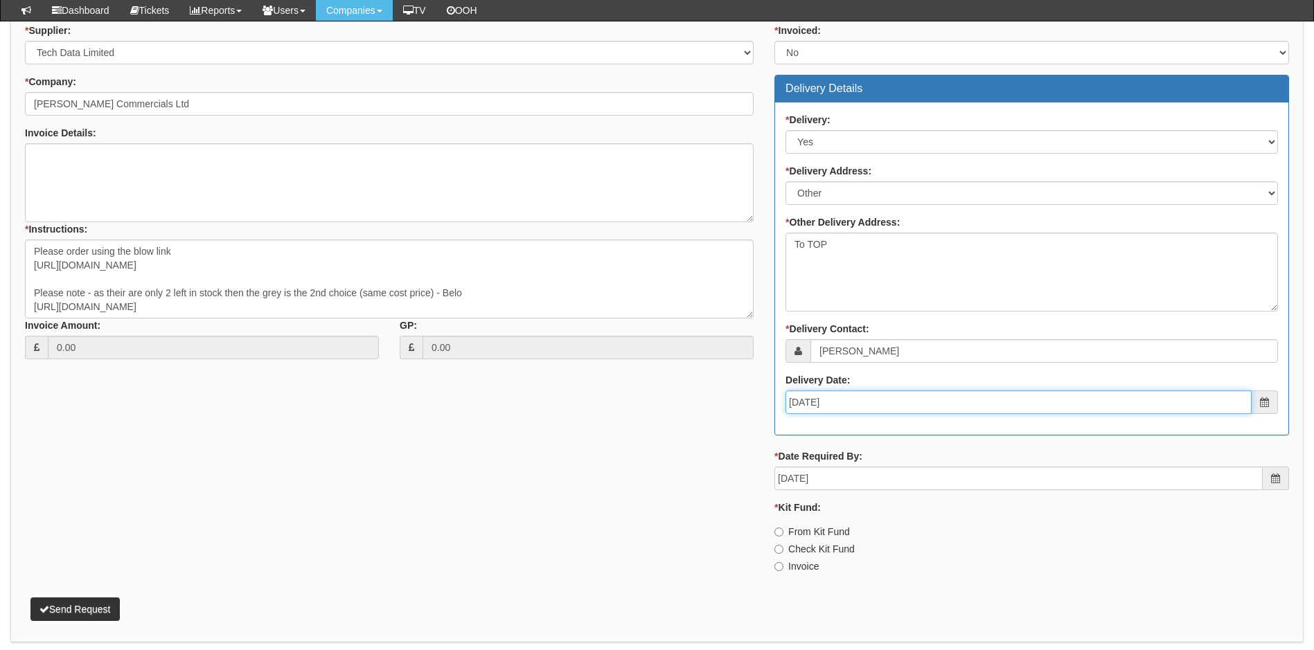
click at [834, 397] on input "2025-09-03" at bounding box center [1018, 403] width 466 height 24
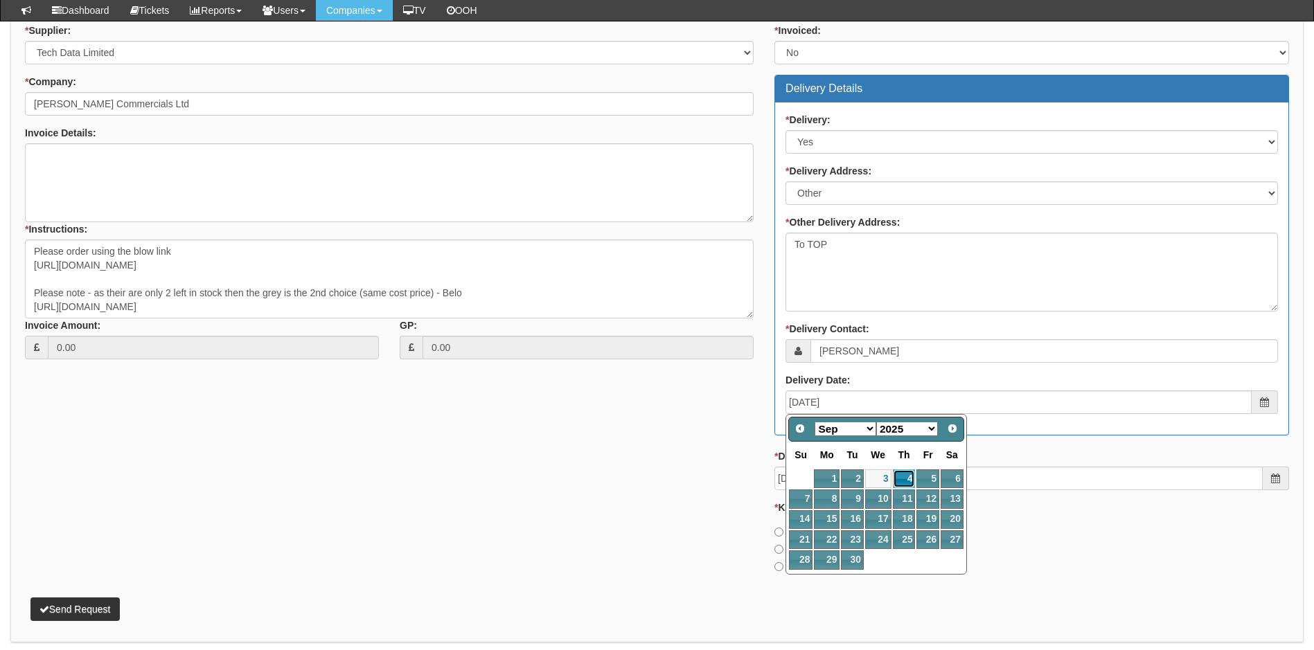
click at [907, 475] on link "4" at bounding box center [904, 479] width 23 height 19
type input "2025-09-04"
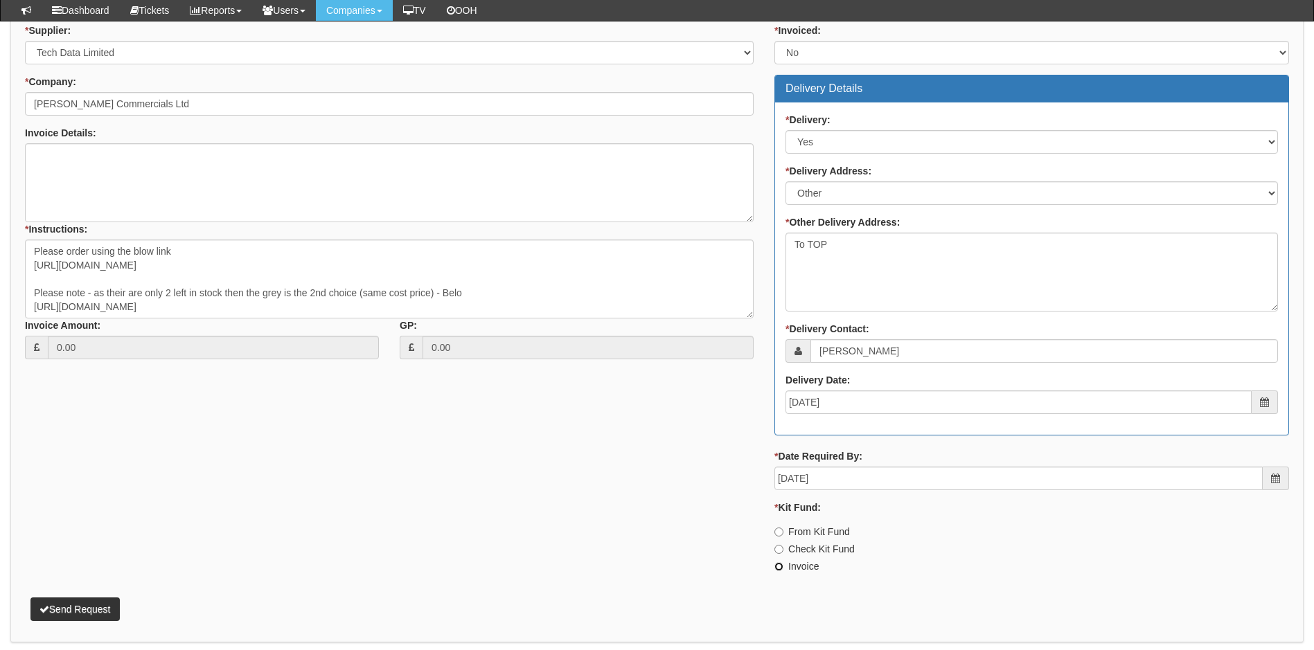
click at [782, 566] on input "Invoice" at bounding box center [778, 566] width 9 height 9
radio input "true"
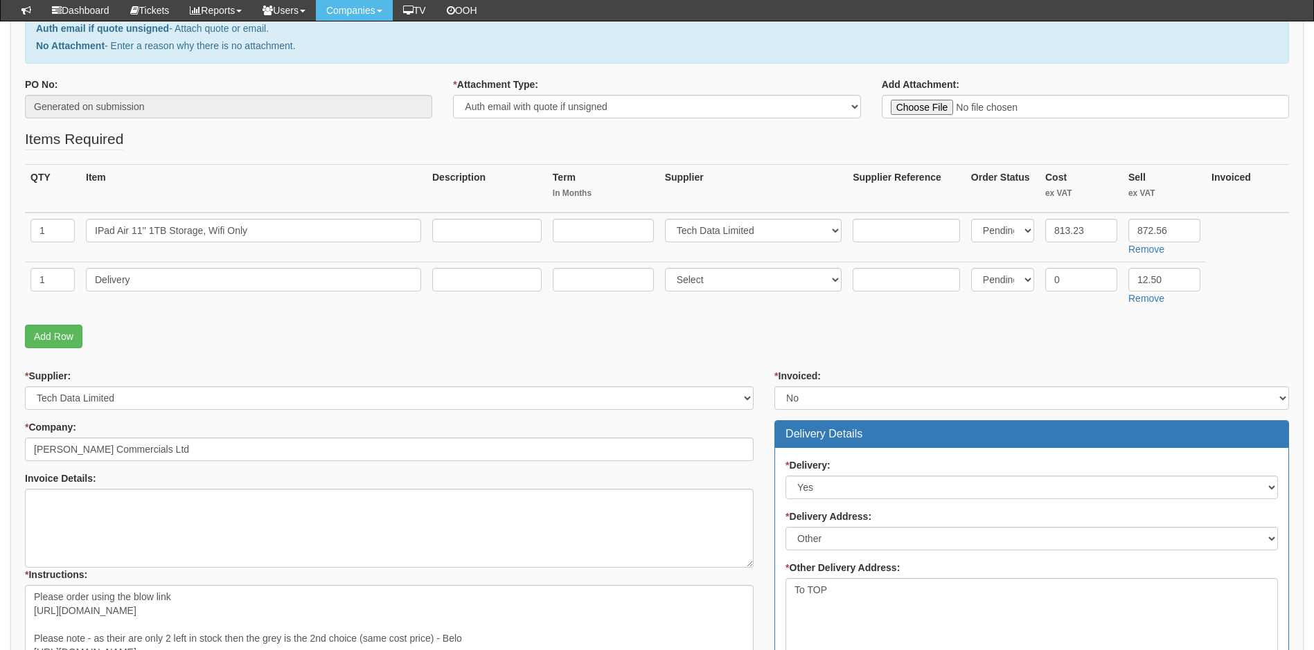
scroll to position [325, 0]
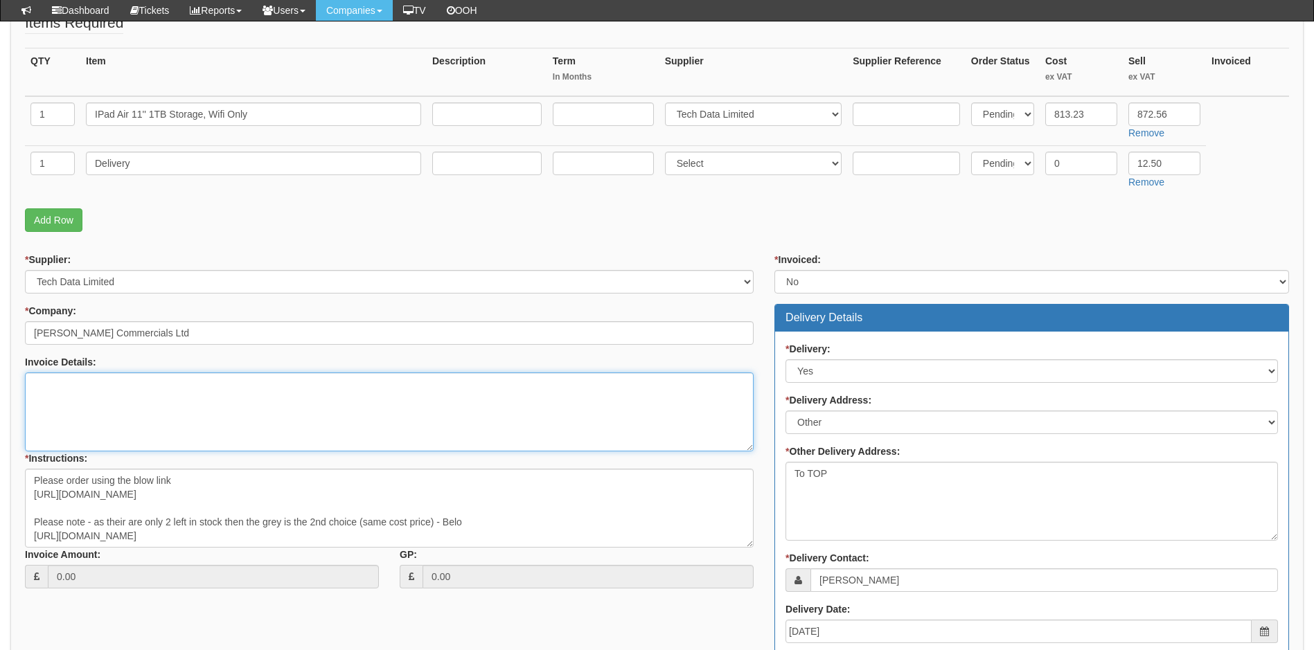
click at [198, 400] on textarea "Invoice Details:" at bounding box center [389, 412] width 729 height 79
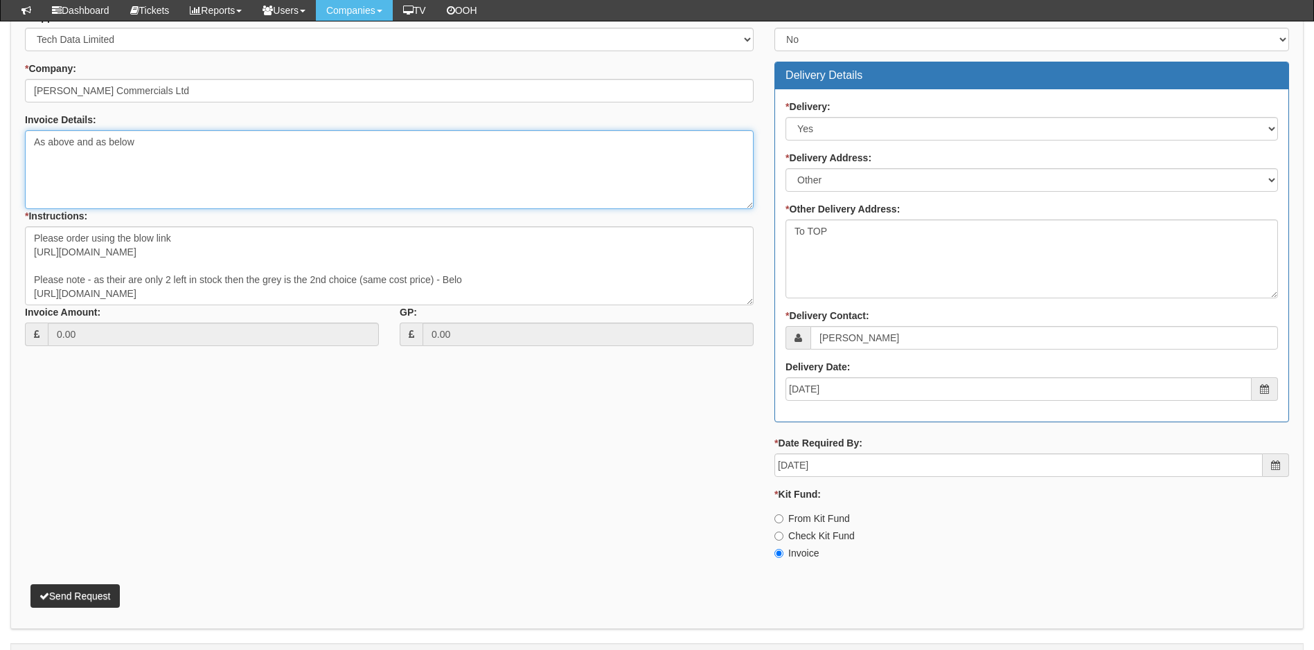
scroll to position [602, 0]
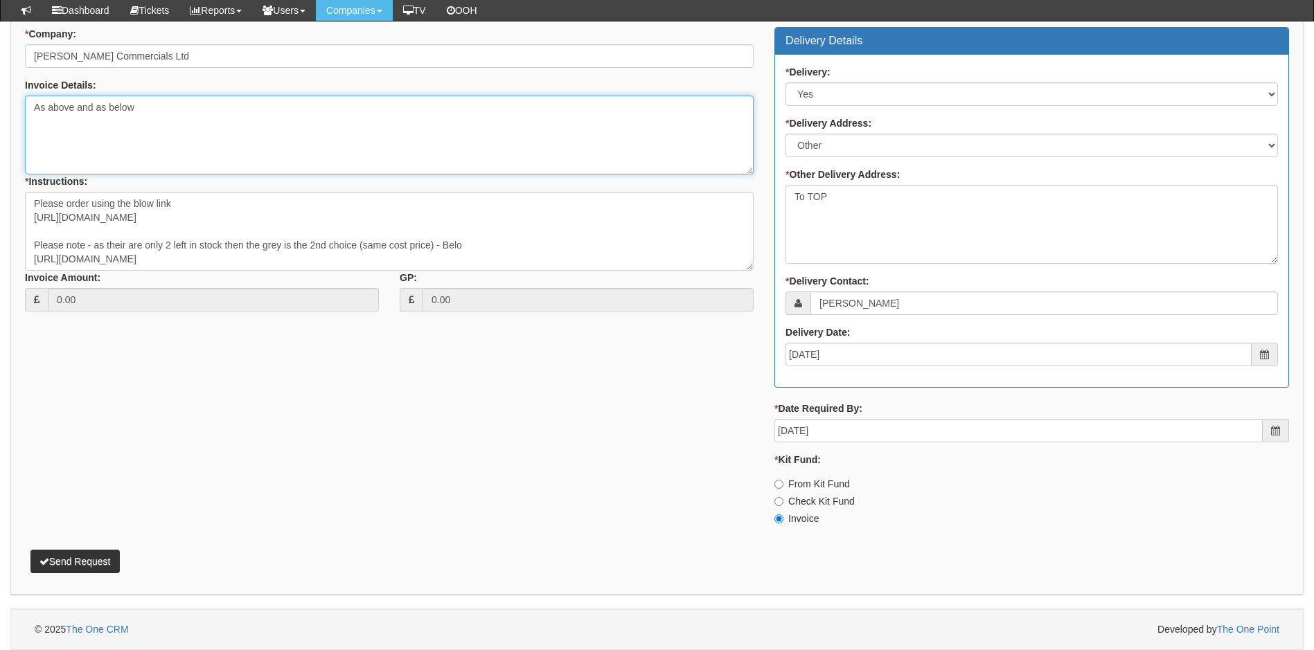
type textarea "As above and as below"
click at [77, 564] on button "Send Request" at bounding box center [74, 562] width 89 height 24
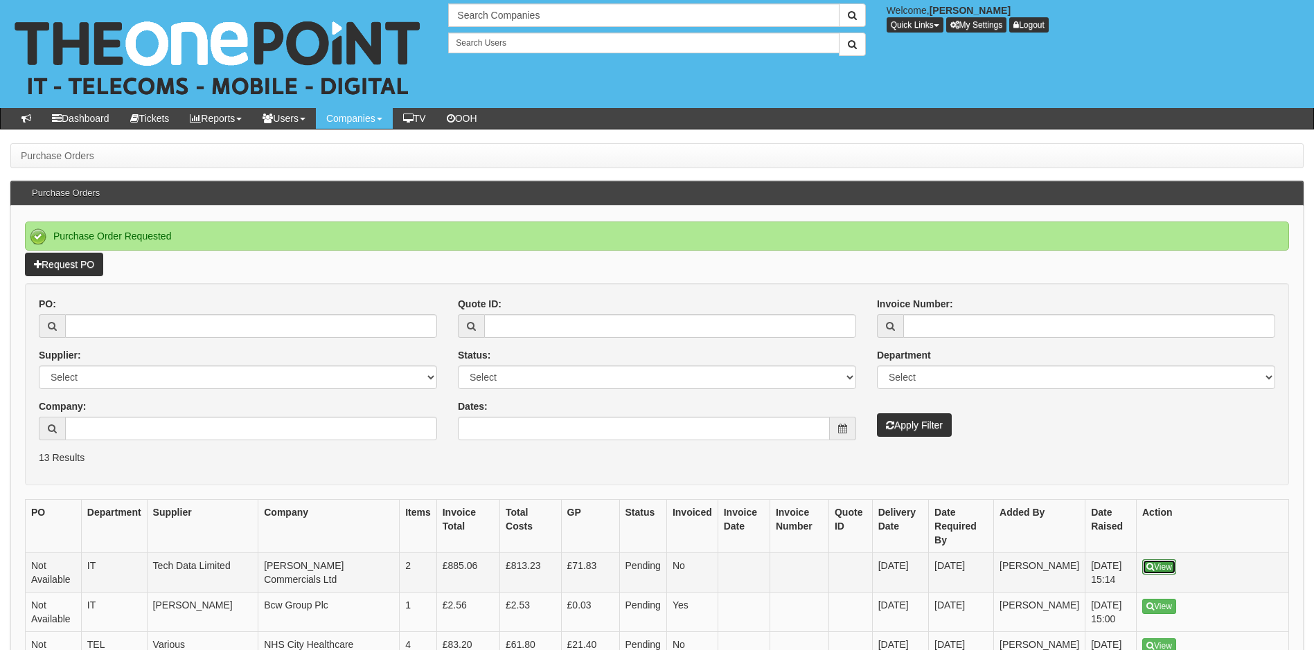
click at [1166, 560] on link "View" at bounding box center [1159, 567] width 34 height 15
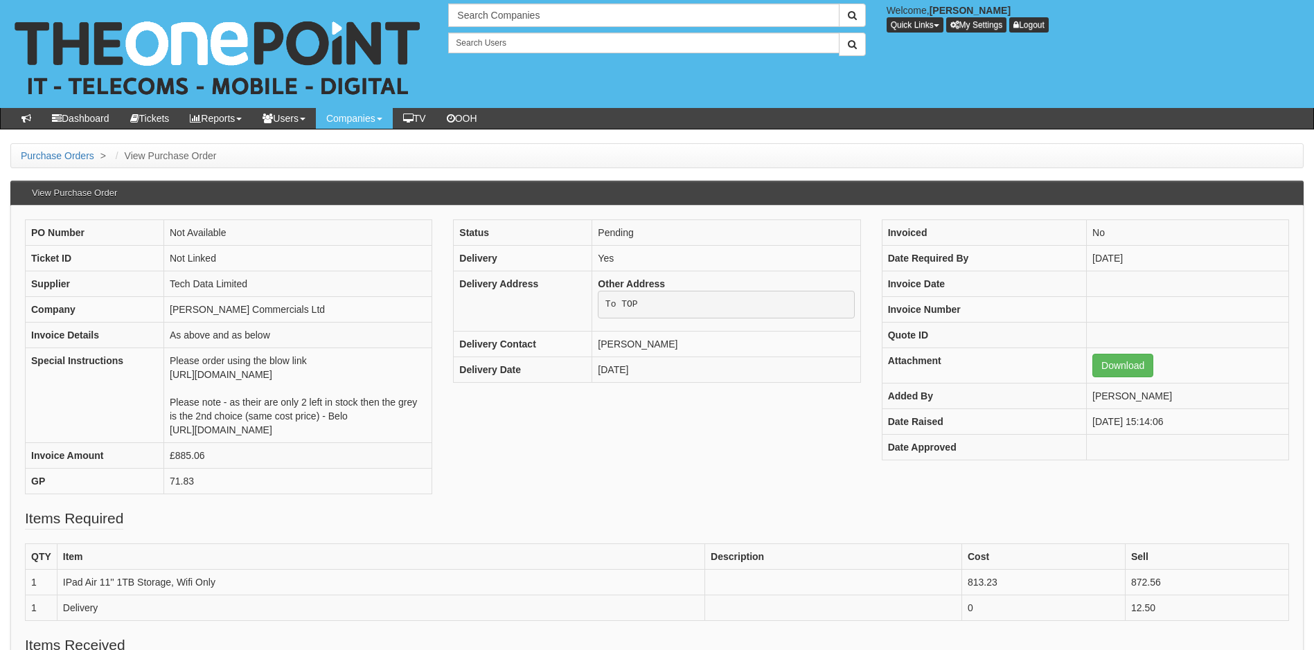
click at [550, 508] on div "PO Number Not Available Ticket ID Not Linked Supplier Tech Data Limited Company…" at bounding box center [657, 364] width 1285 height 289
